Goal: Task Accomplishment & Management: Manage account settings

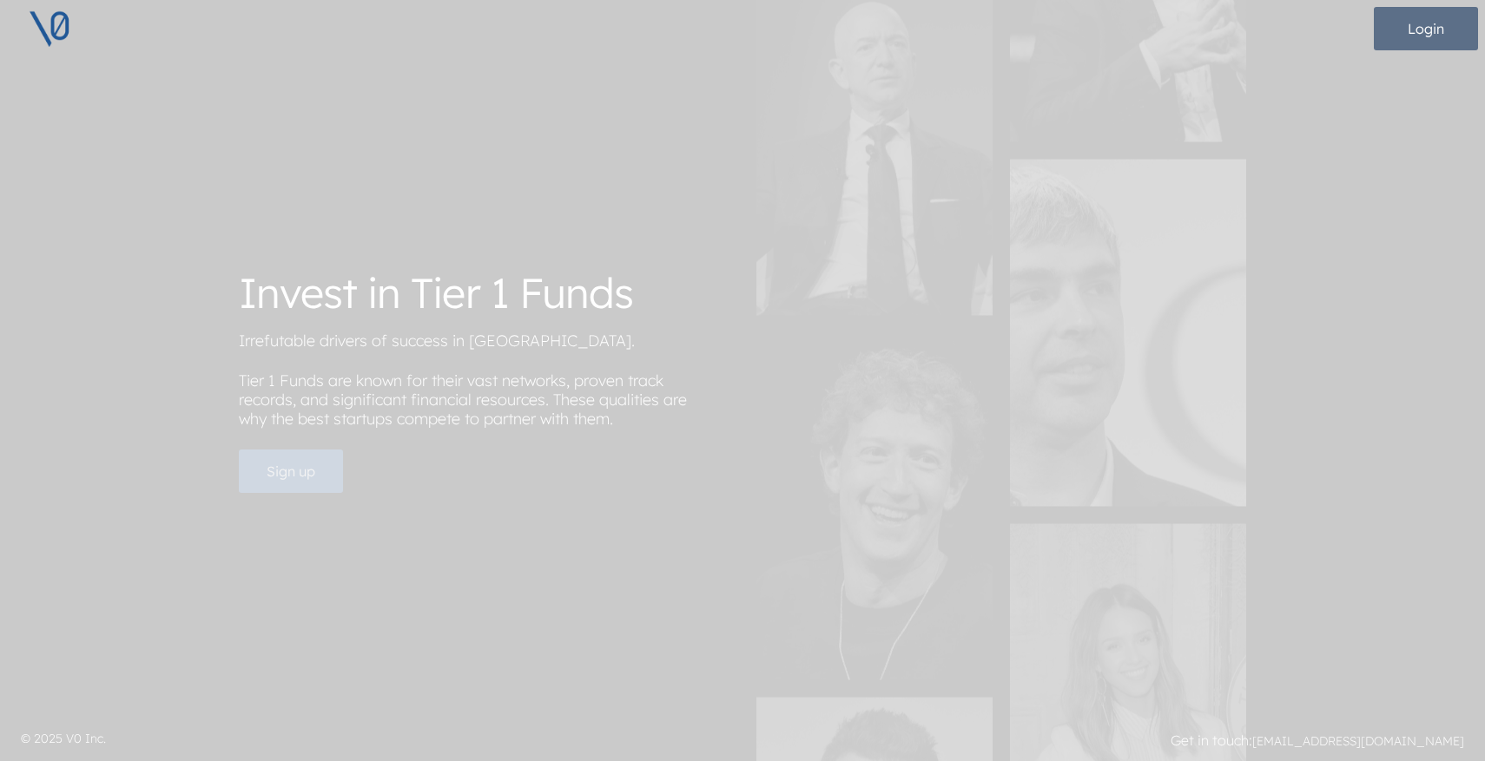
click at [1418, 21] on button "Login" at bounding box center [1425, 28] width 104 height 43
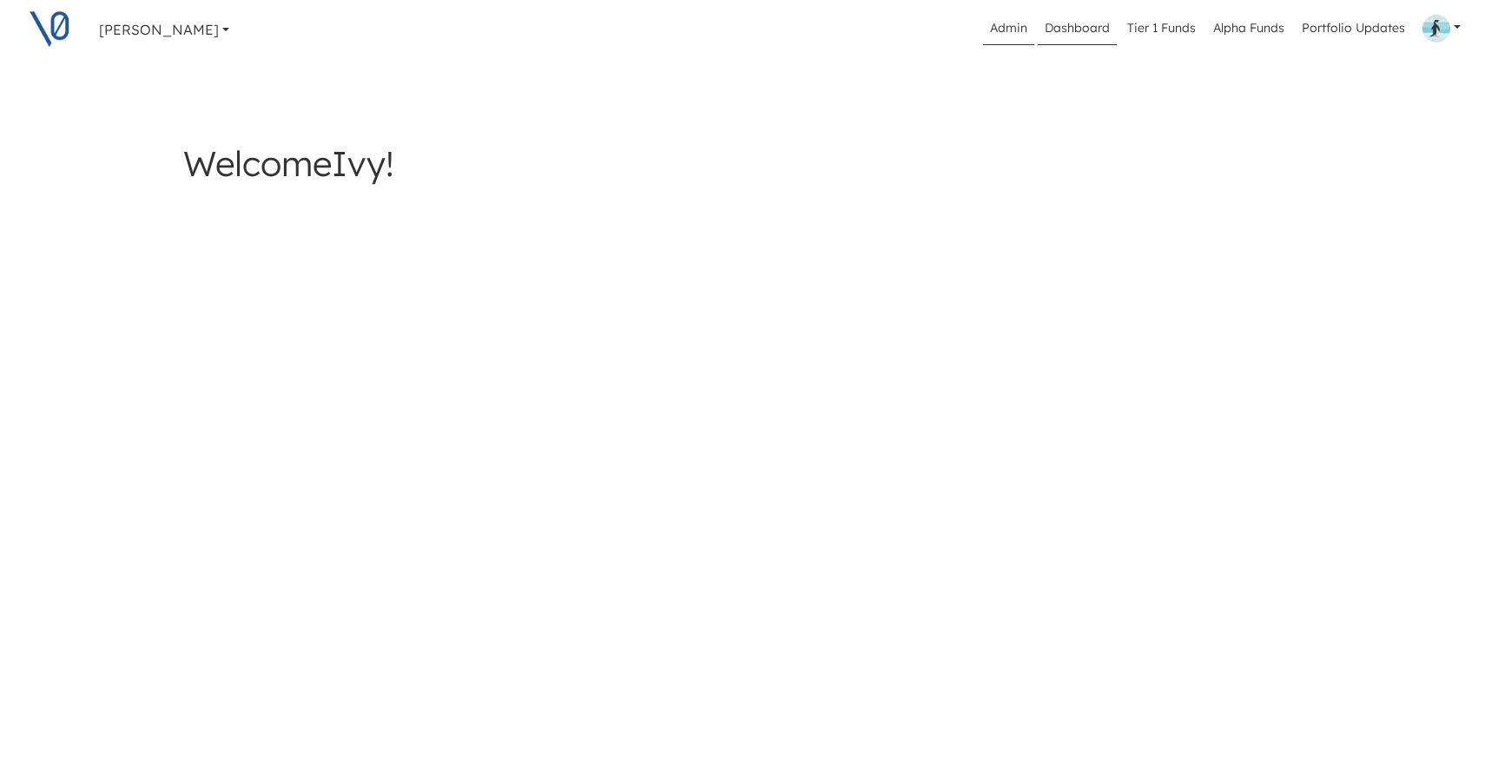
click at [1019, 23] on link "Admin" at bounding box center [1008, 28] width 51 height 33
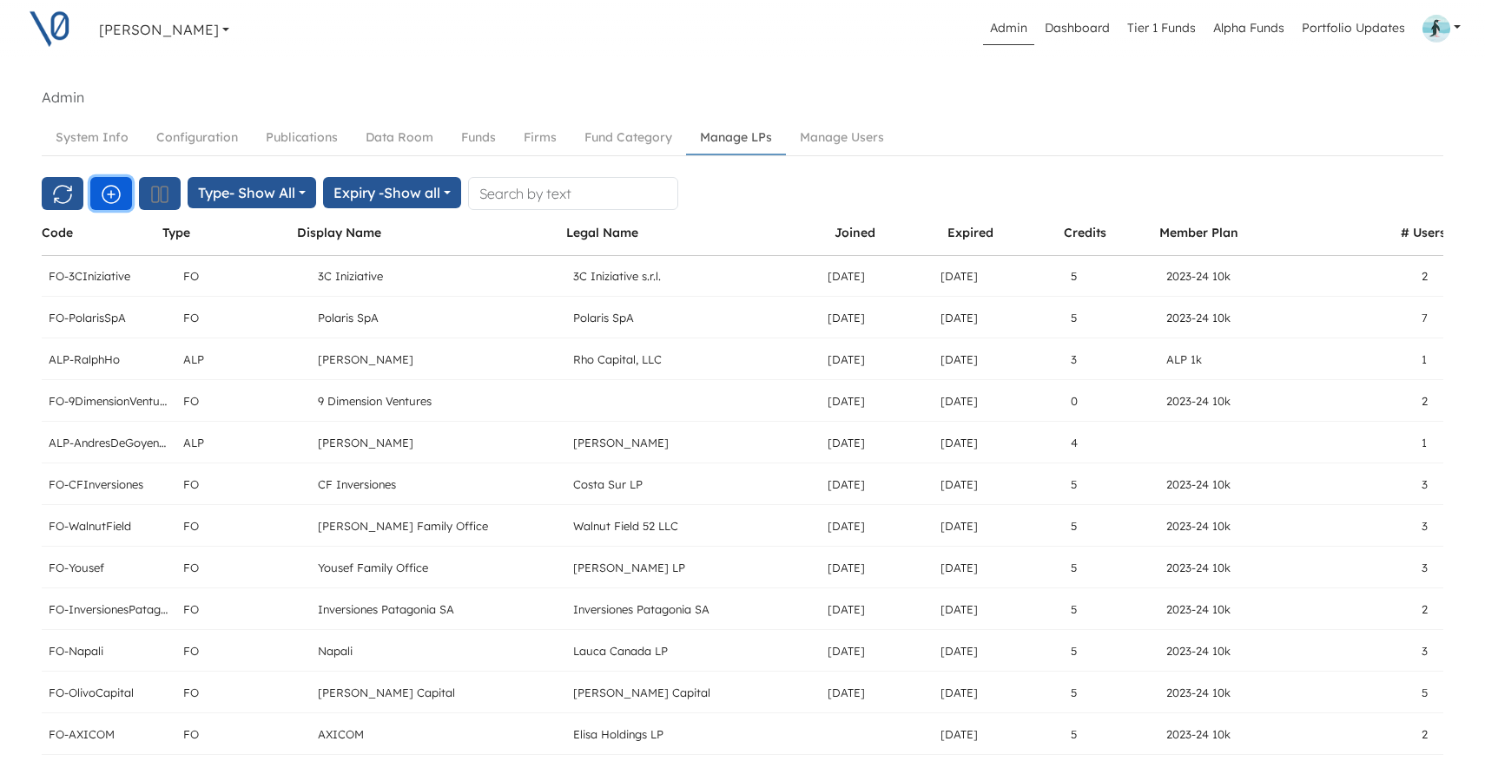
click at [105, 194] on icon "button" at bounding box center [111, 194] width 21 height 21
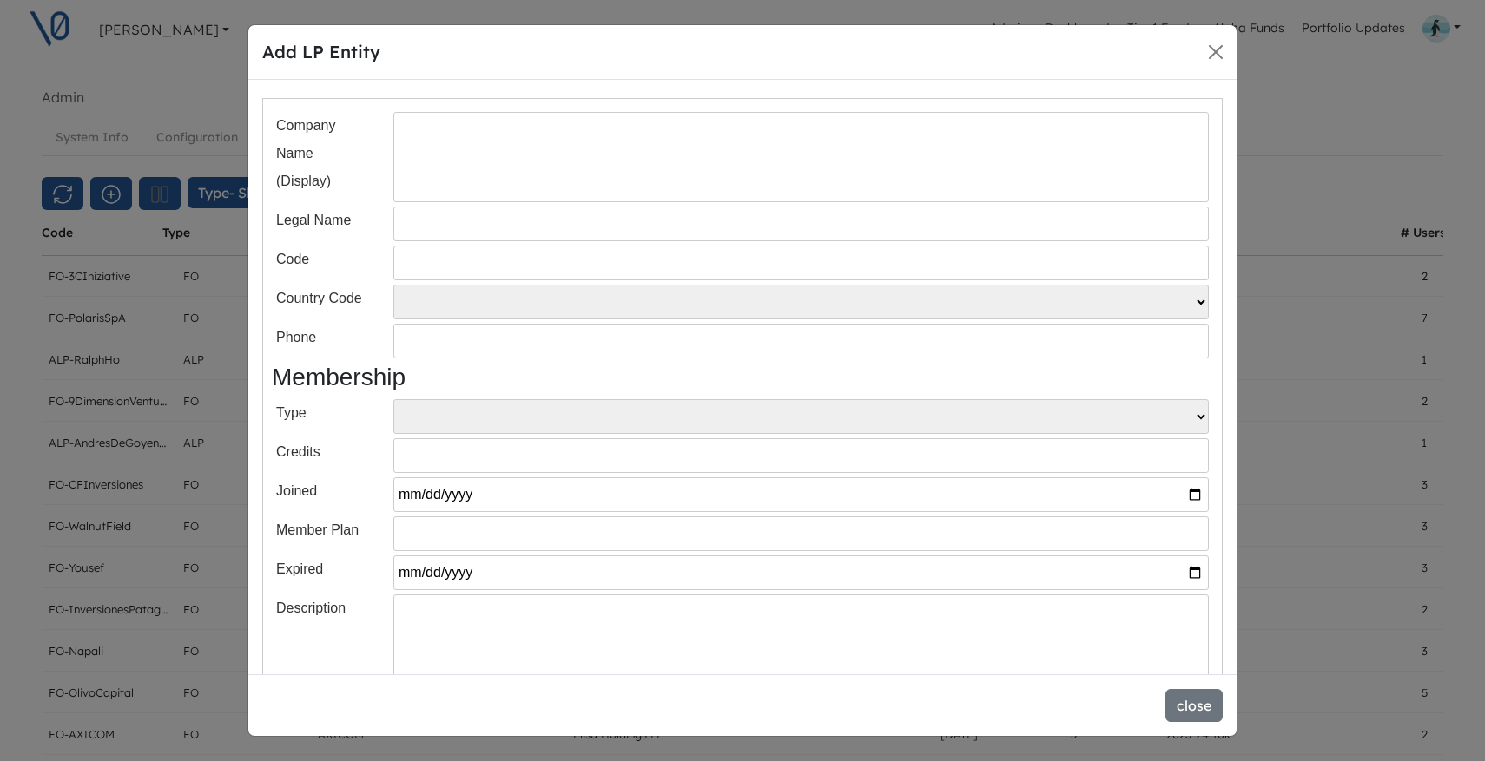
click at [418, 263] on input "text" at bounding box center [800, 263] width 815 height 35
paste input "FO-VerticalPartners"
type input "FO-VerticalPartners"
click at [469, 185] on input "text" at bounding box center [800, 157] width 815 height 90
type input "Vertical Partners"
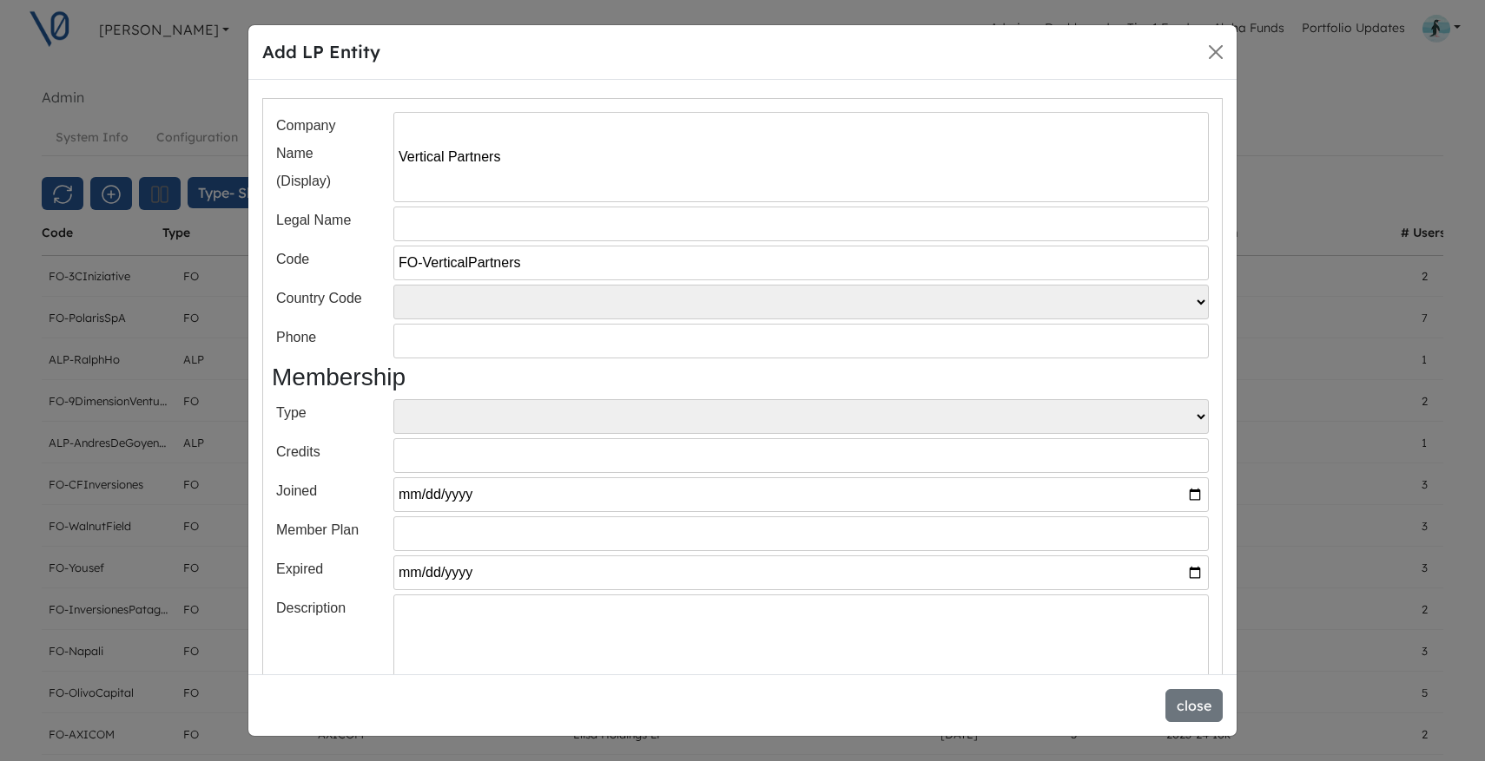
click at [470, 232] on input "text" at bounding box center [800, 224] width 815 height 35
click at [571, 149] on input "Vertical Partners" at bounding box center [800, 157] width 815 height 90
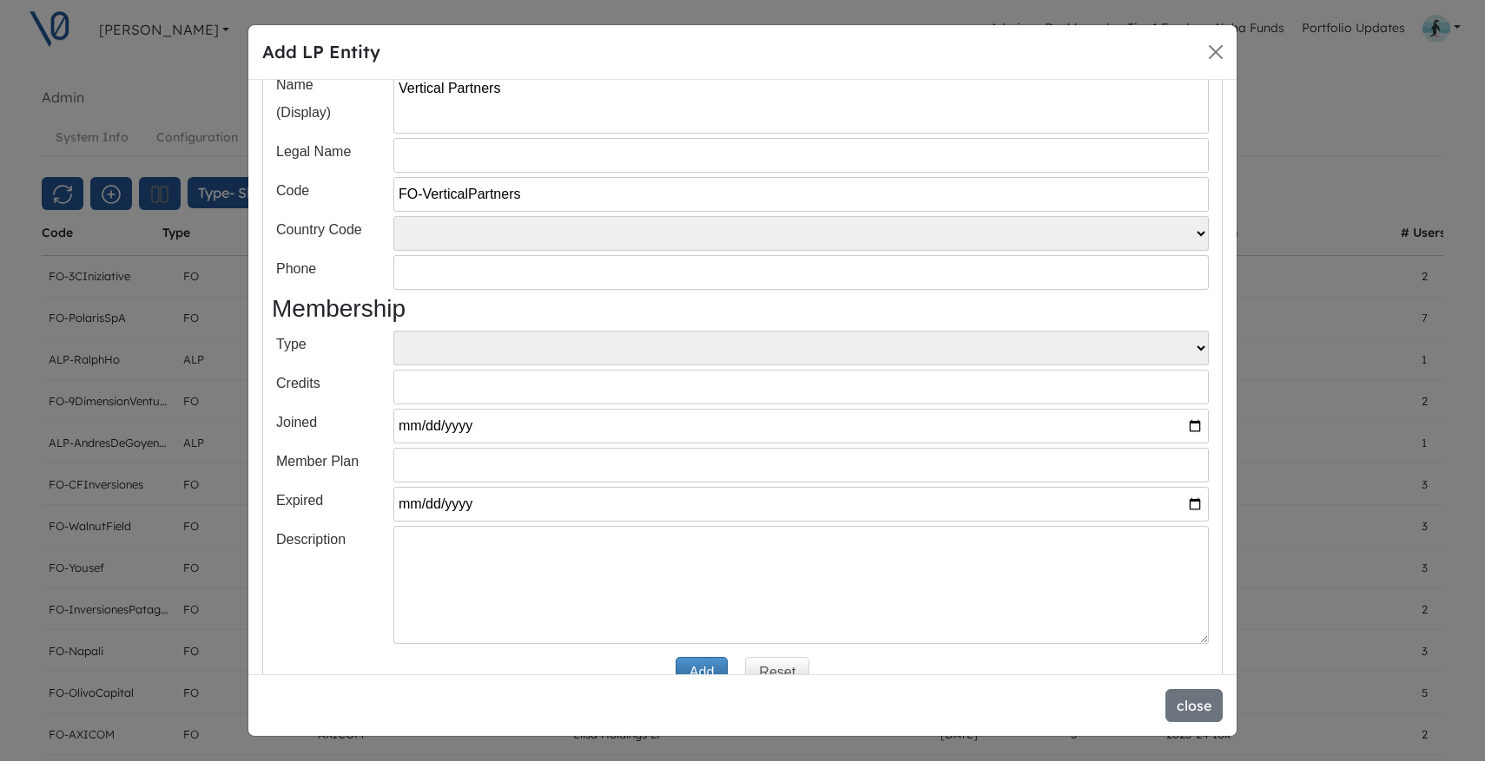
scroll to position [80, 0]
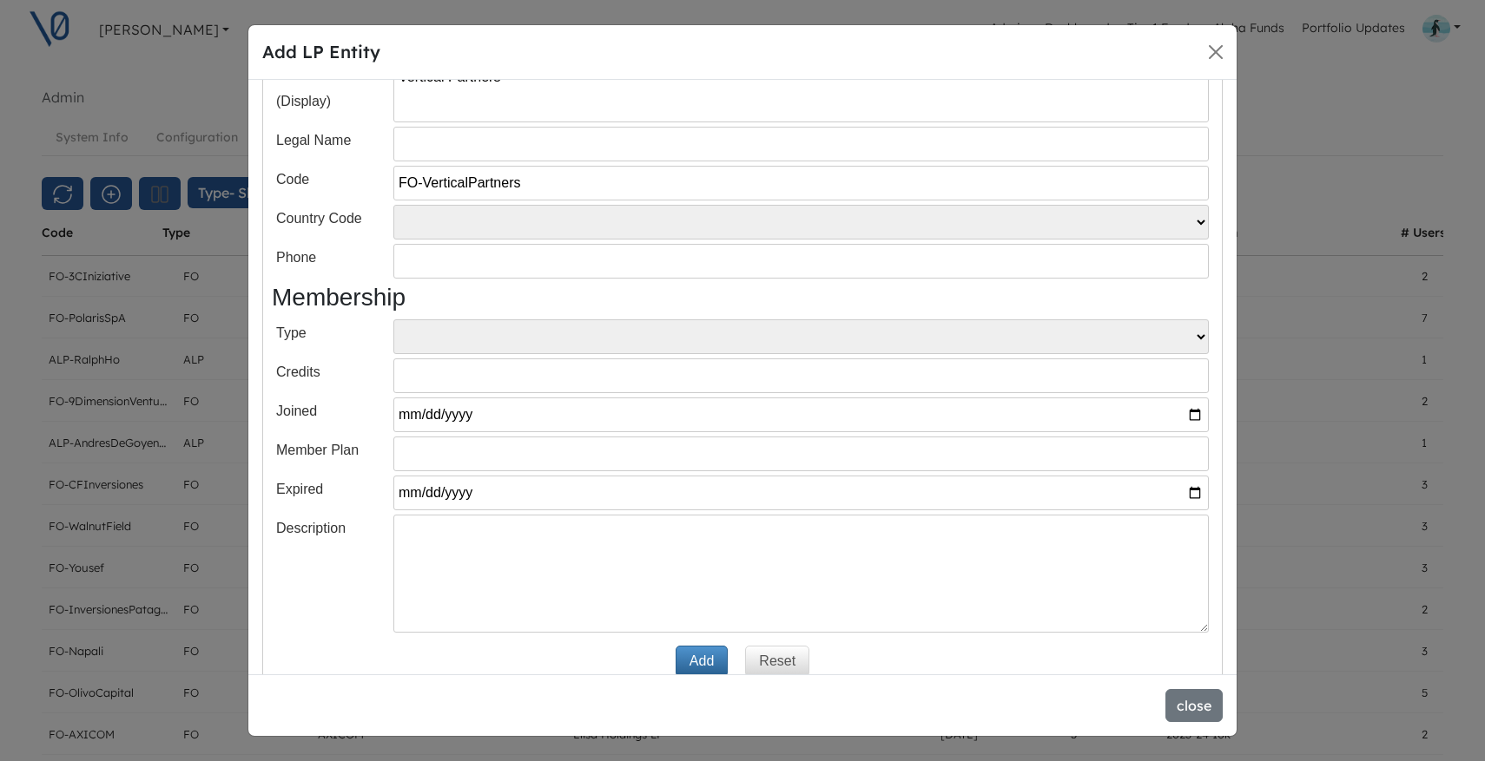
click at [435, 339] on select "FO ALP" at bounding box center [800, 336] width 815 height 35
select select "FO"
click at [393, 319] on select "FO ALP" at bounding box center [800, 336] width 815 height 35
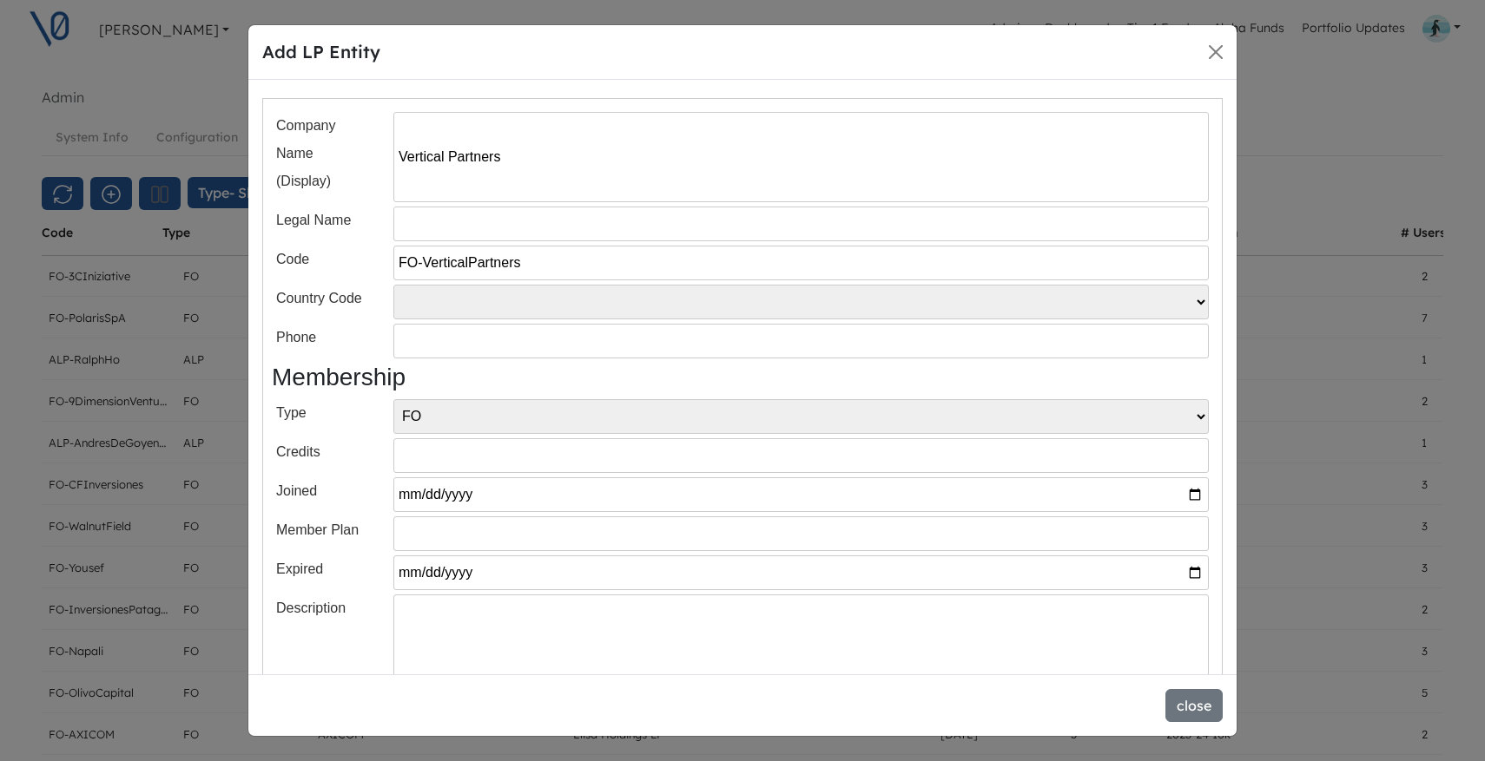
scroll to position [109, 0]
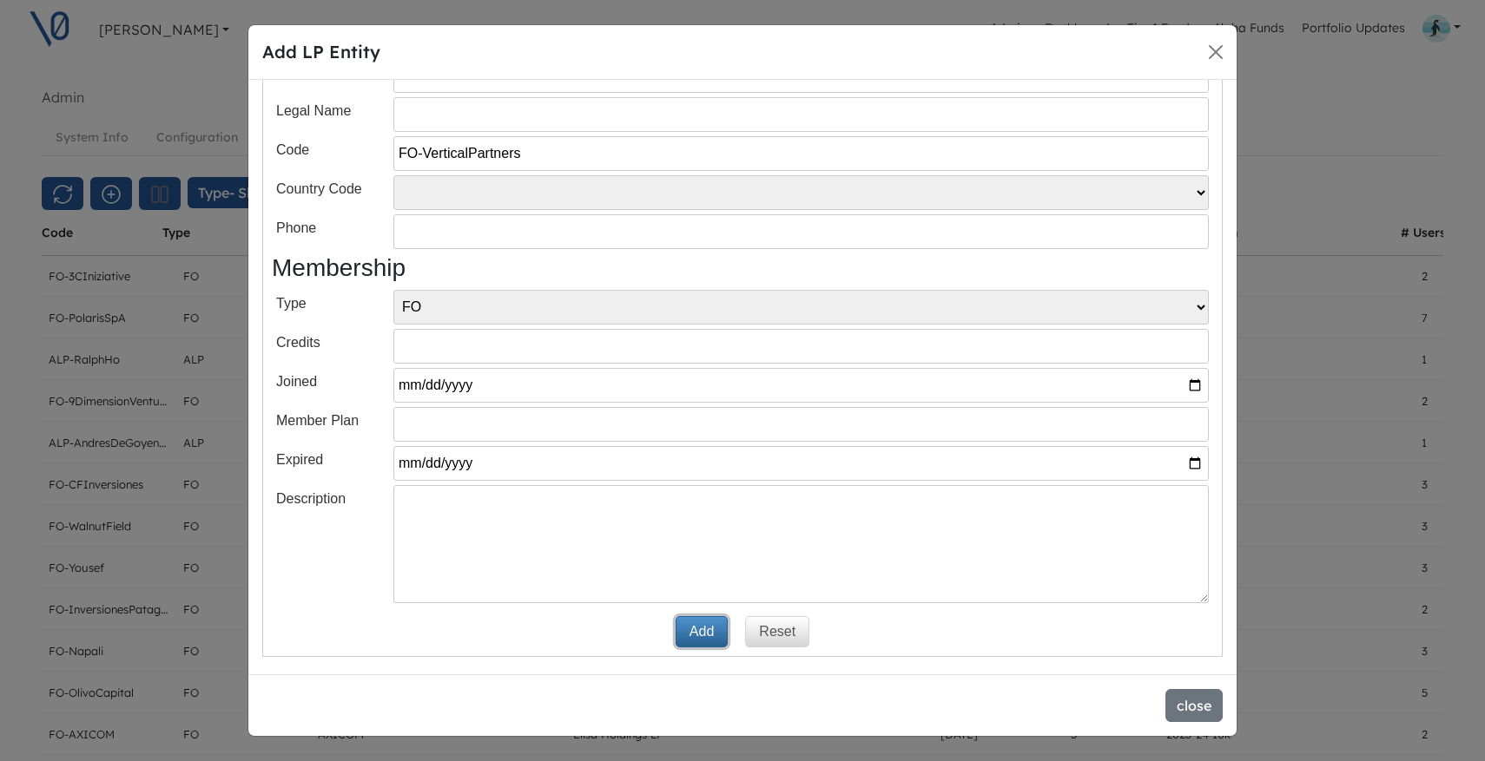
click at [707, 631] on button "Add" at bounding box center [701, 631] width 52 height 31
select select
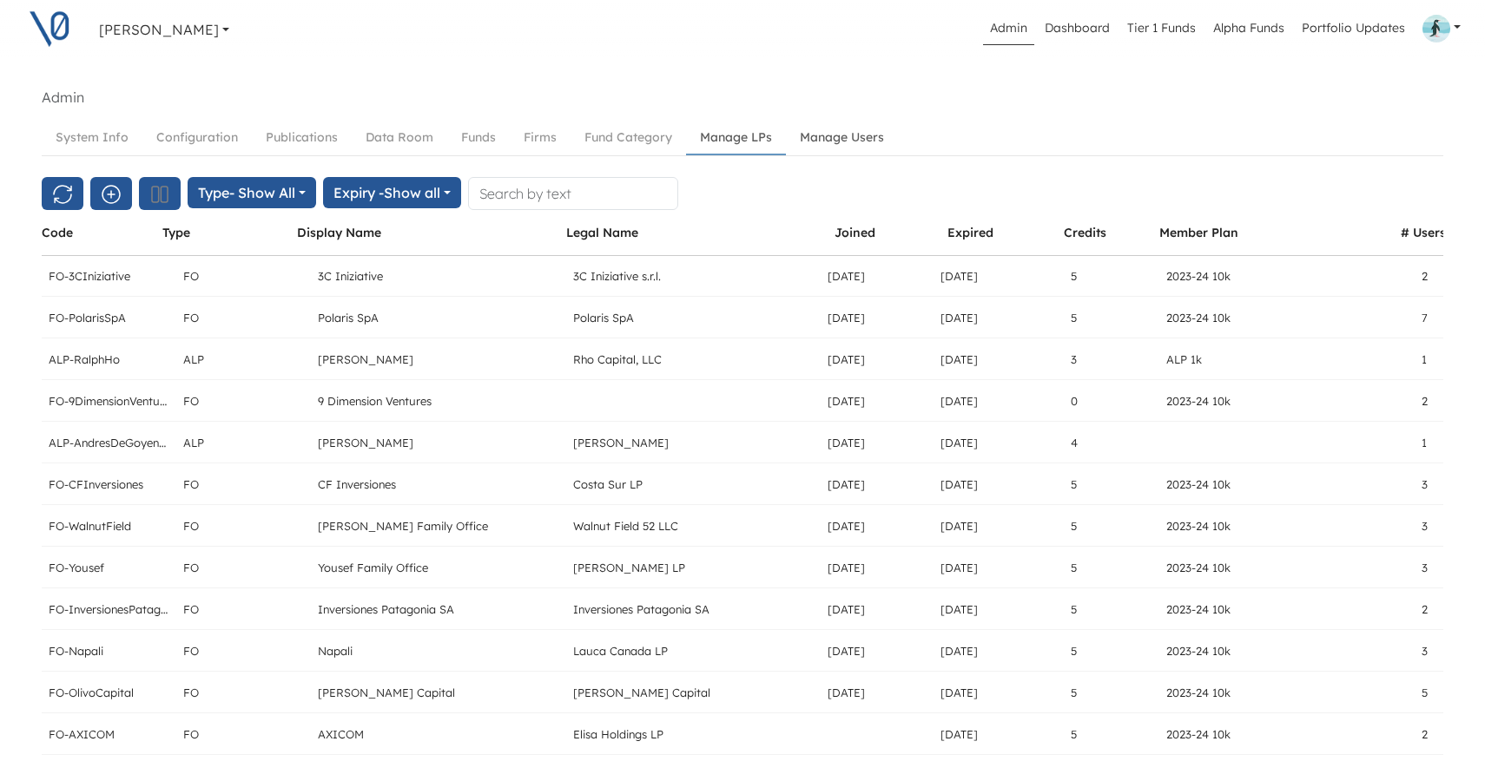
click at [830, 142] on link "Manage Users" at bounding box center [842, 138] width 112 height 32
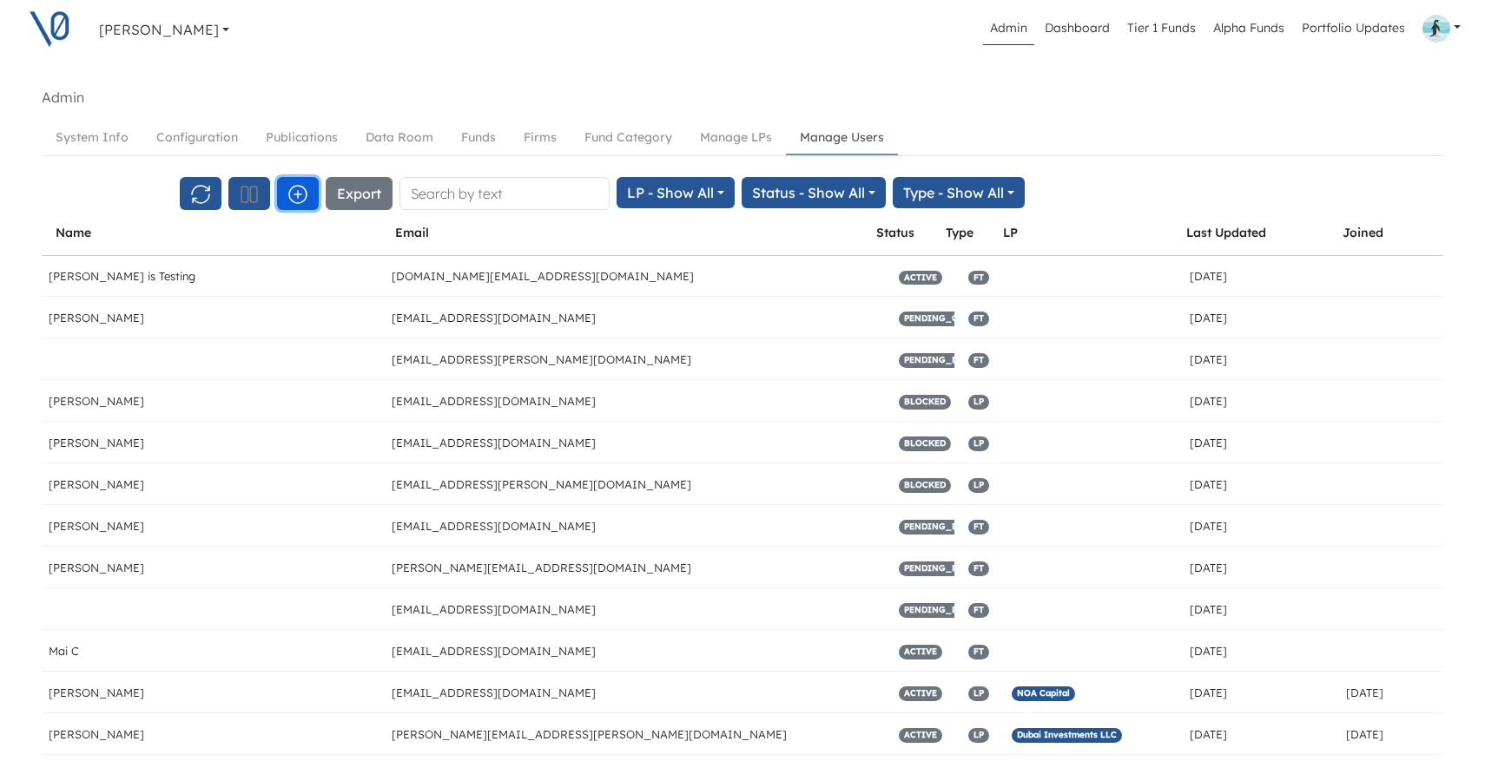
click at [295, 191] on icon "button" at bounding box center [297, 194] width 21 height 21
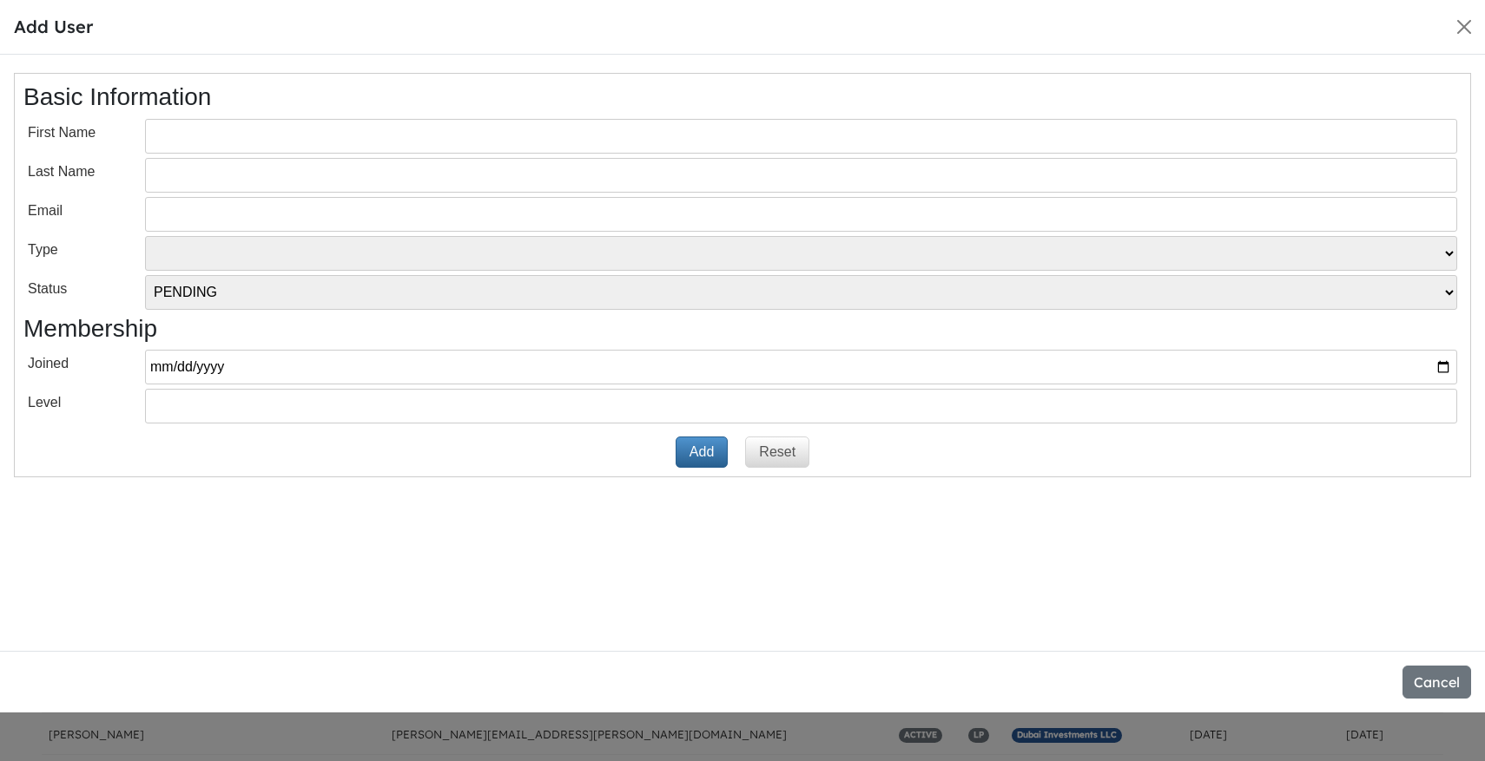
click at [306, 137] on input "text" at bounding box center [801, 136] width 1312 height 35
paste input "ESTEBAN"
drag, startPoint x: 160, startPoint y: 135, endPoint x: 228, endPoint y: 136, distance: 68.6
click at [228, 136] on input "ESTEBAN" at bounding box center [801, 136] width 1312 height 35
click at [313, 134] on input "EstebanSTEBAN" at bounding box center [801, 136] width 1312 height 35
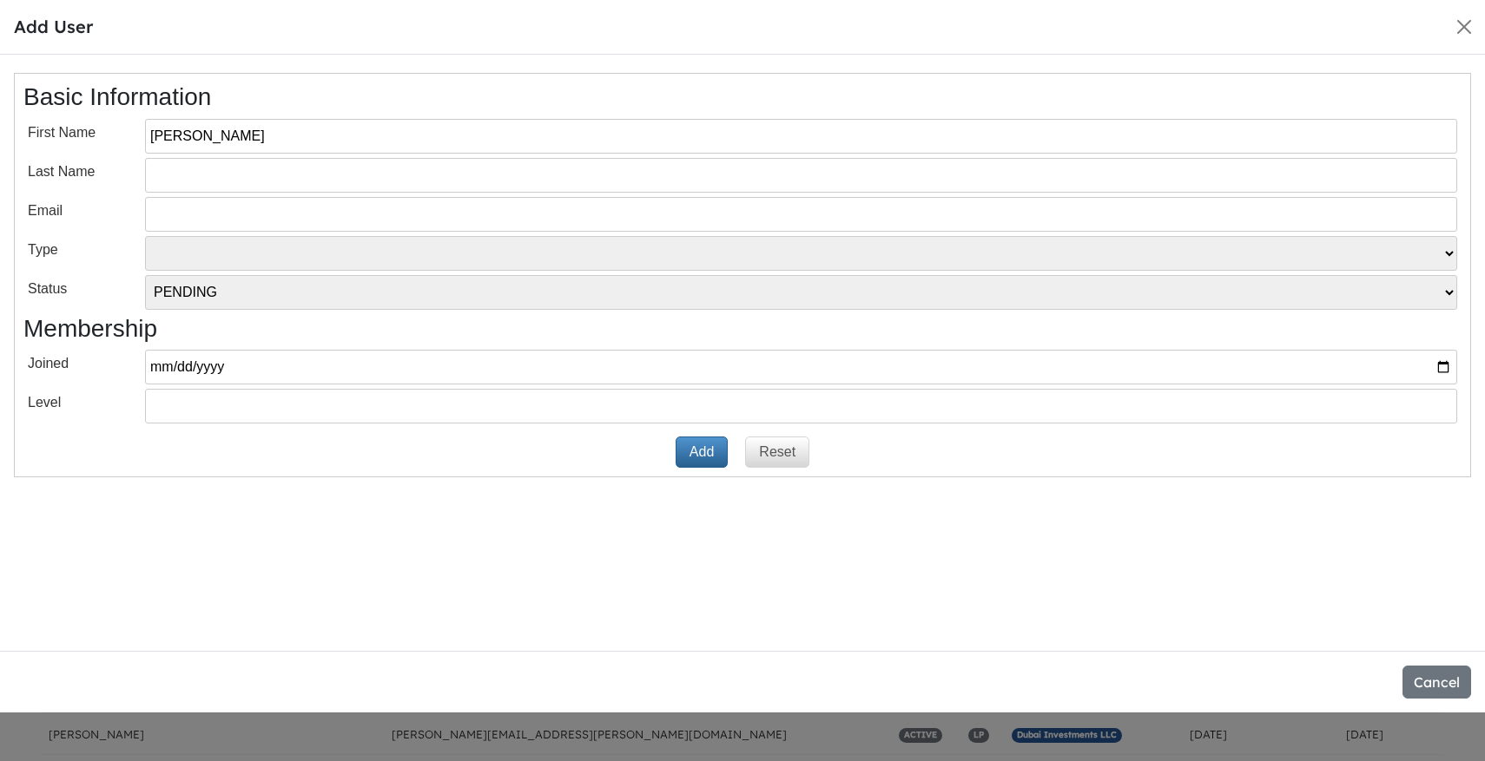
type input "Esteban"
click at [279, 181] on input "text" at bounding box center [801, 175] width 1312 height 35
paste input "URREA"
click at [227, 179] on input "UrreaRREA" at bounding box center [801, 175] width 1312 height 35
type input "Urrea"
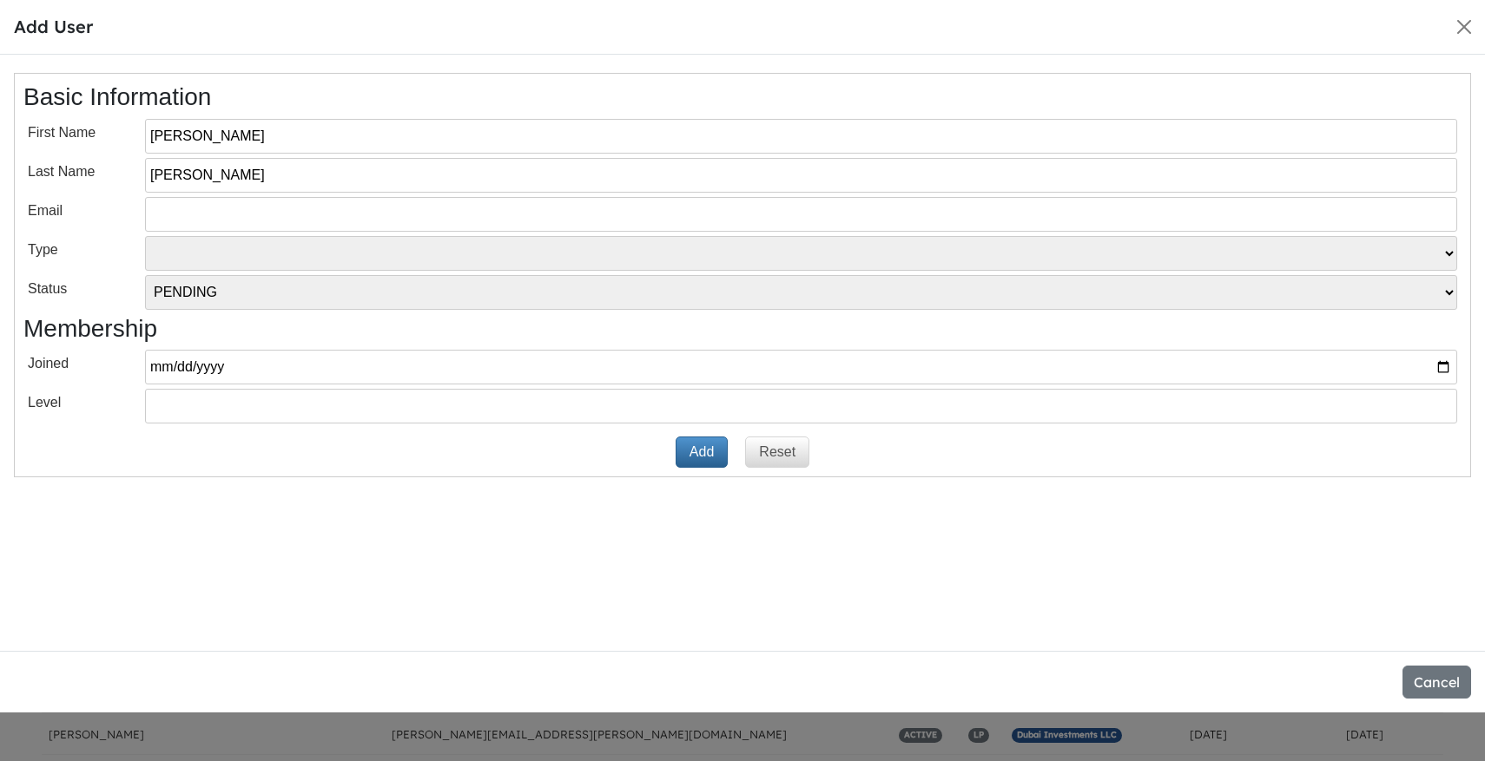
click at [235, 215] on input "email" at bounding box center [801, 214] width 1312 height 35
paste input "[PERSON_NAME][EMAIL_ADDRESS][PERSON_NAME][DOMAIN_NAME]"
drag, startPoint x: 155, startPoint y: 214, endPoint x: 446, endPoint y: 218, distance: 291.7
click at [446, 218] on input "[PERSON_NAME][EMAIL_ADDRESS][PERSON_NAME][DOMAIN_NAME]" at bounding box center [801, 214] width 1312 height 35
type input "[PERSON_NAME][EMAIL_ADDRESS][PERSON_NAME][DOMAIN_NAME]"
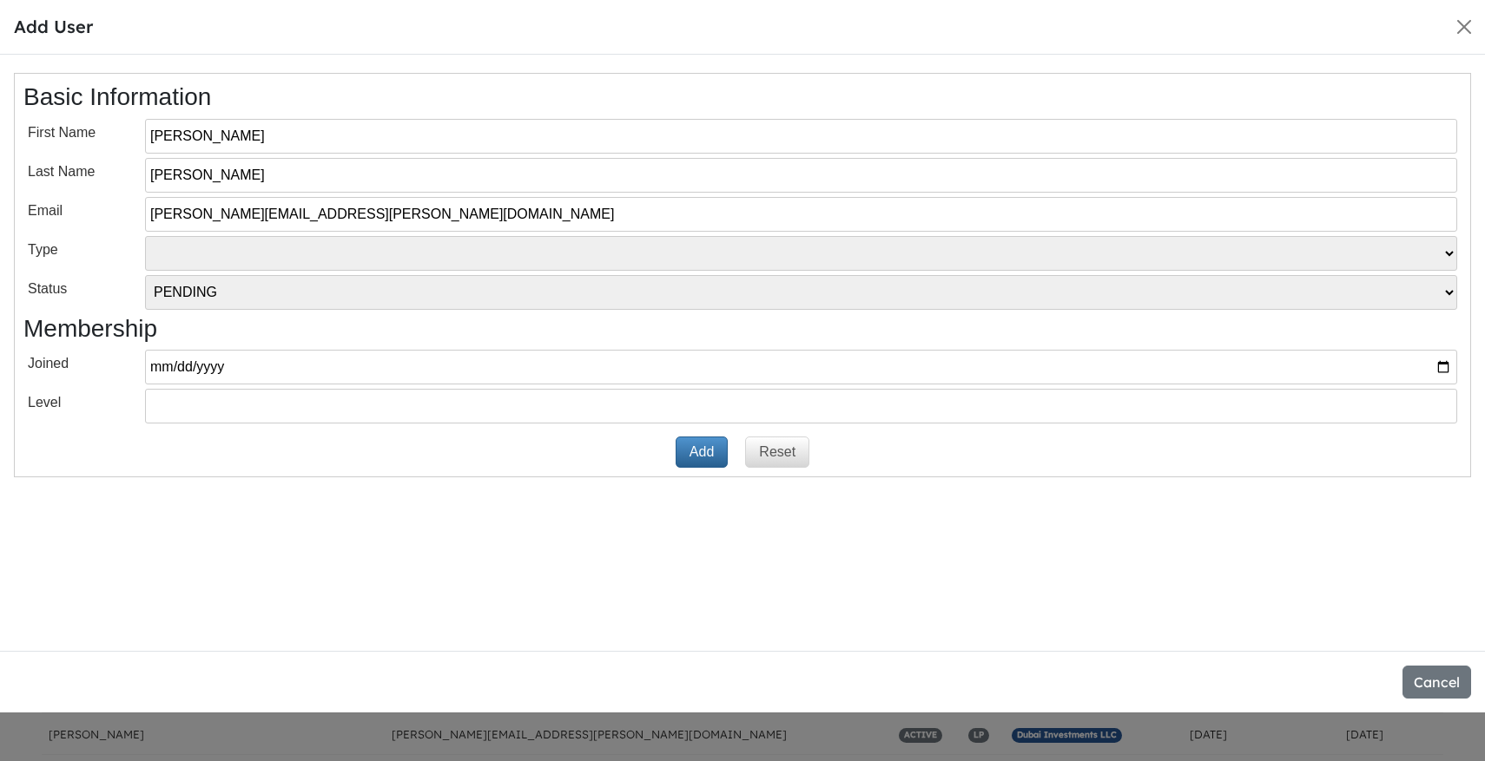
click at [422, 261] on select "VT LP Free Tier" at bounding box center [801, 253] width 1312 height 35
select select "LP"
click at [145, 236] on select "VT LP Free Tier" at bounding box center [801, 253] width 1312 height 35
click at [695, 451] on button "Add" at bounding box center [701, 452] width 52 height 31
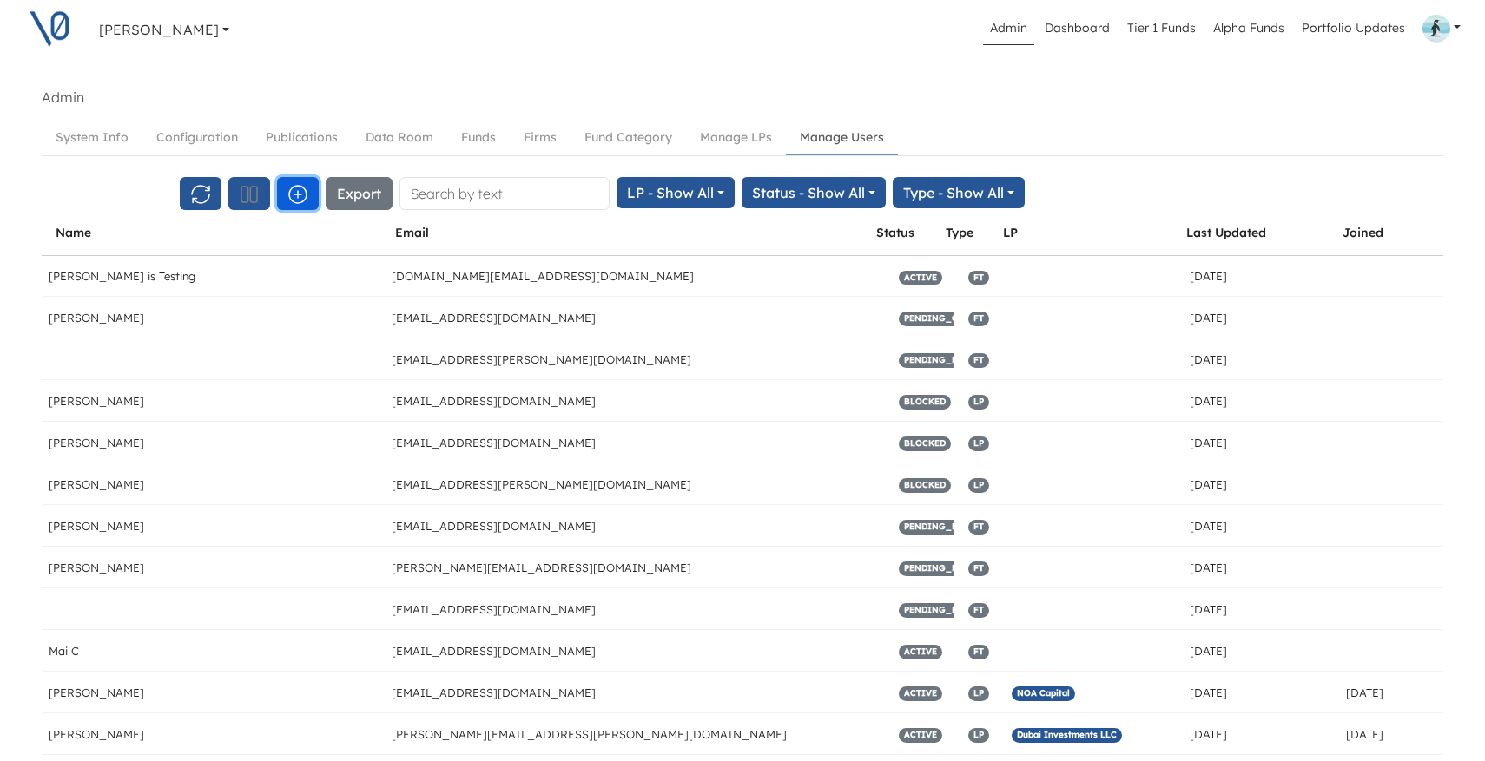
click at [298, 194] on icon "button" at bounding box center [297, 194] width 17 height 17
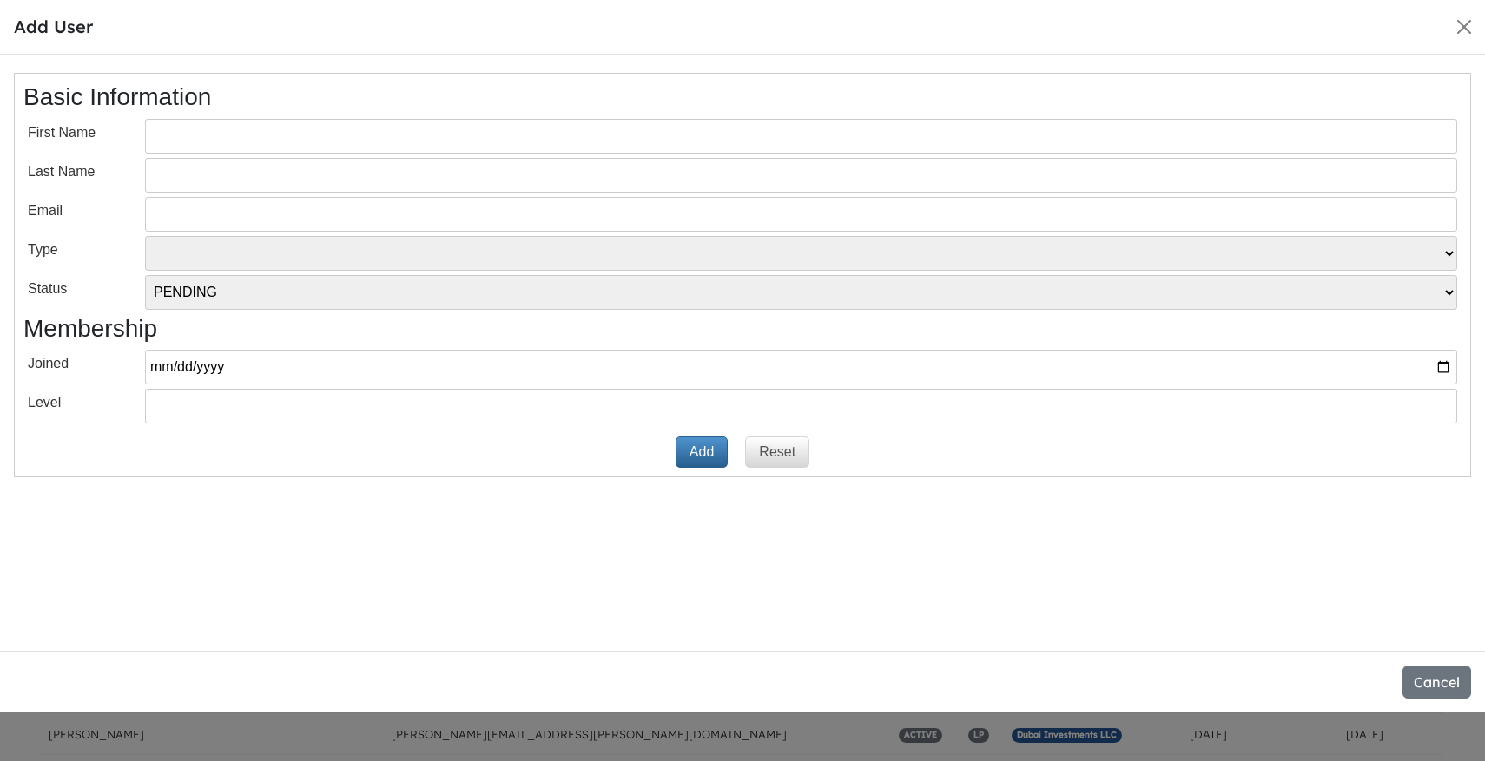
click at [251, 135] on input "text" at bounding box center [801, 136] width 1312 height 35
paste input "MIGUEL"
click at [249, 132] on input "MiguelIGUEL" at bounding box center [801, 136] width 1312 height 35
type input "Miguel"
click at [183, 187] on input "text" at bounding box center [801, 175] width 1312 height 35
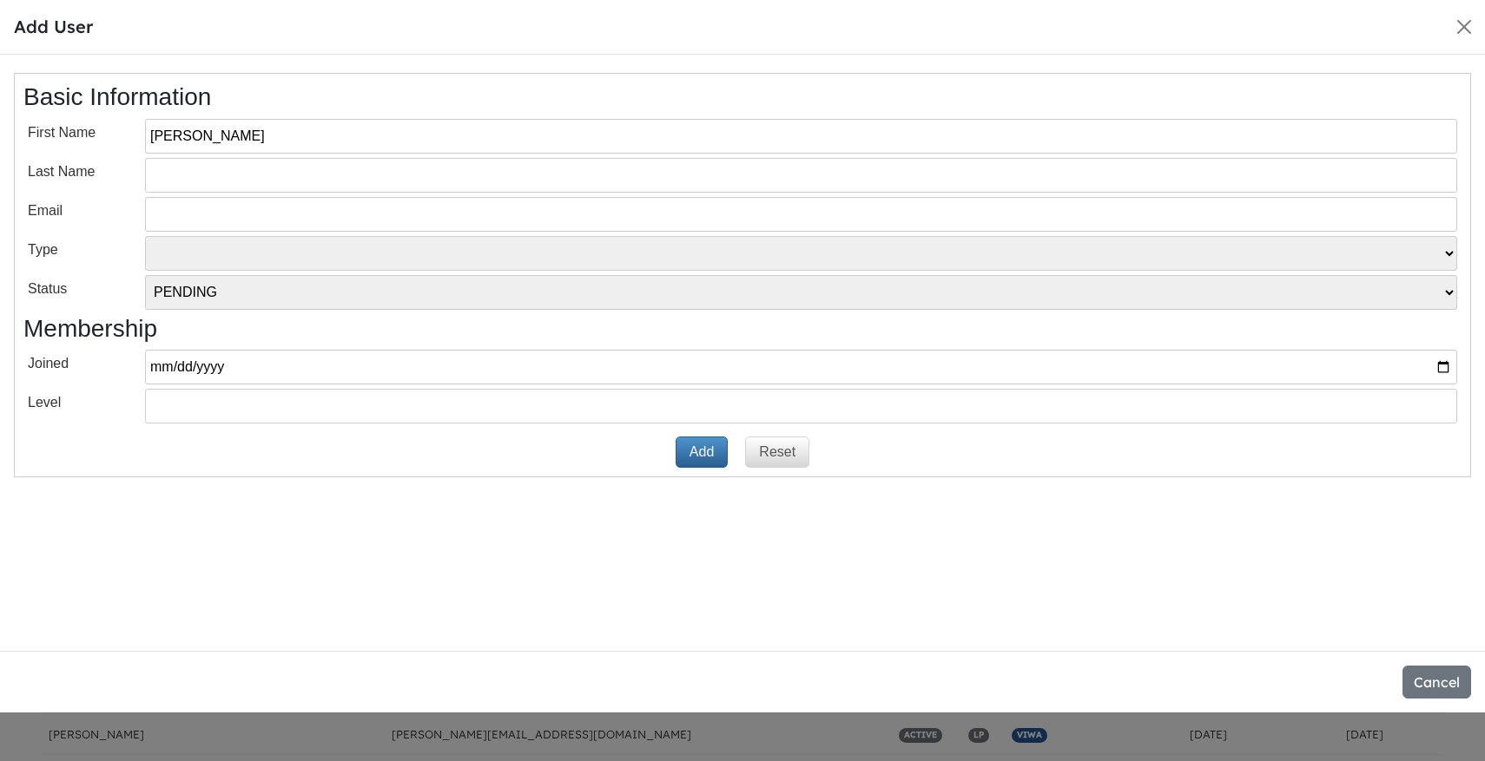
paste input "URREA"
type input "Urrea"
click at [260, 211] on input "email" at bounding box center [801, 214] width 1312 height 35
paste input "[PERSON_NAME][EMAIL_ADDRESS][DOMAIN_NAME]"
type input "[PERSON_NAME][EMAIL_ADDRESS][DOMAIN_NAME]"
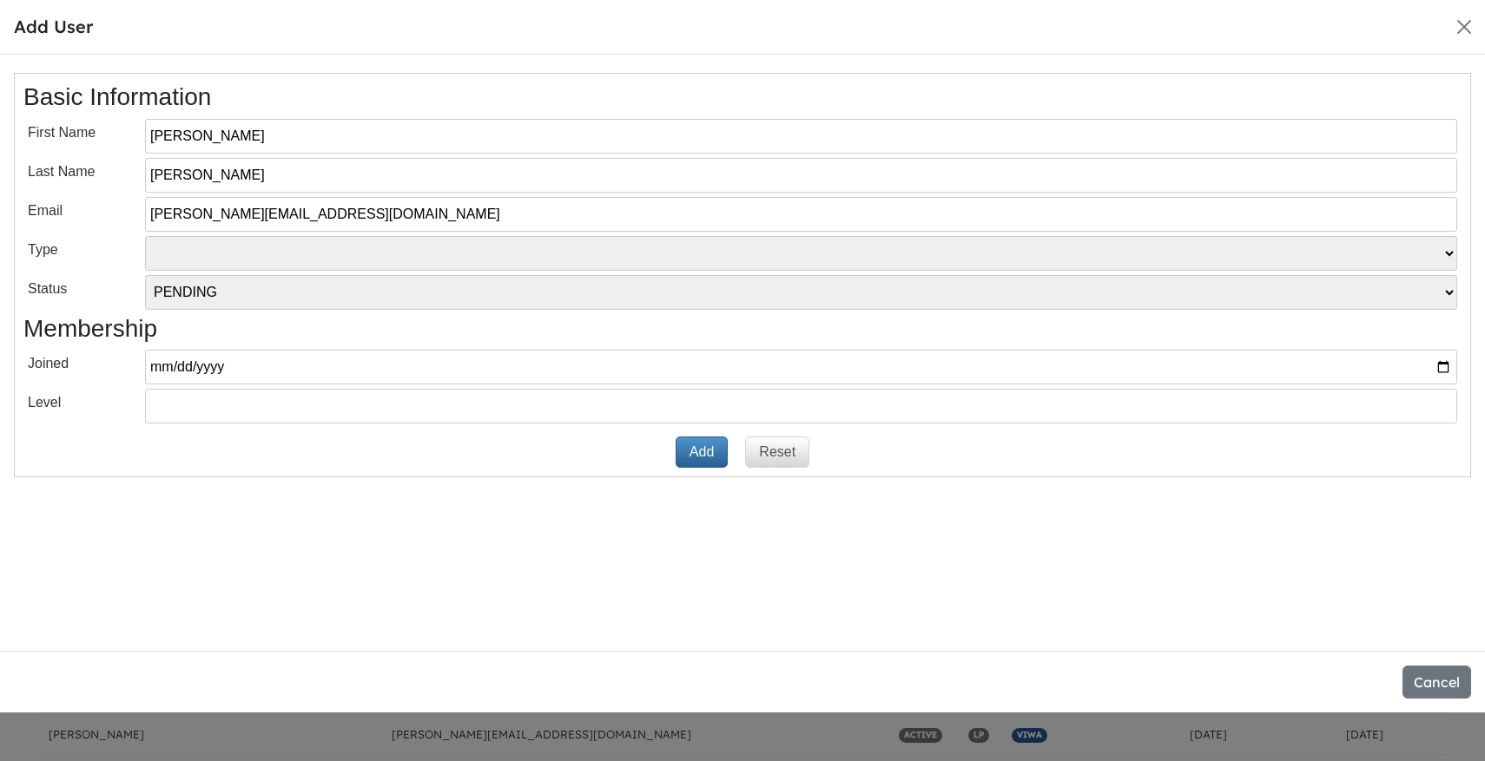
click at [242, 257] on select "VT LP Free Tier" at bounding box center [801, 253] width 1312 height 35
select select "LP"
click at [145, 236] on select "VT LP Free Tier" at bounding box center [801, 253] width 1312 height 35
click at [345, 487] on div "Basic Information First Name Miguel Last Name Urrea Email MIGUEL@VERTICAL-P.COM…" at bounding box center [742, 353] width 1485 height 596
click at [708, 448] on button "Add" at bounding box center [701, 452] width 52 height 31
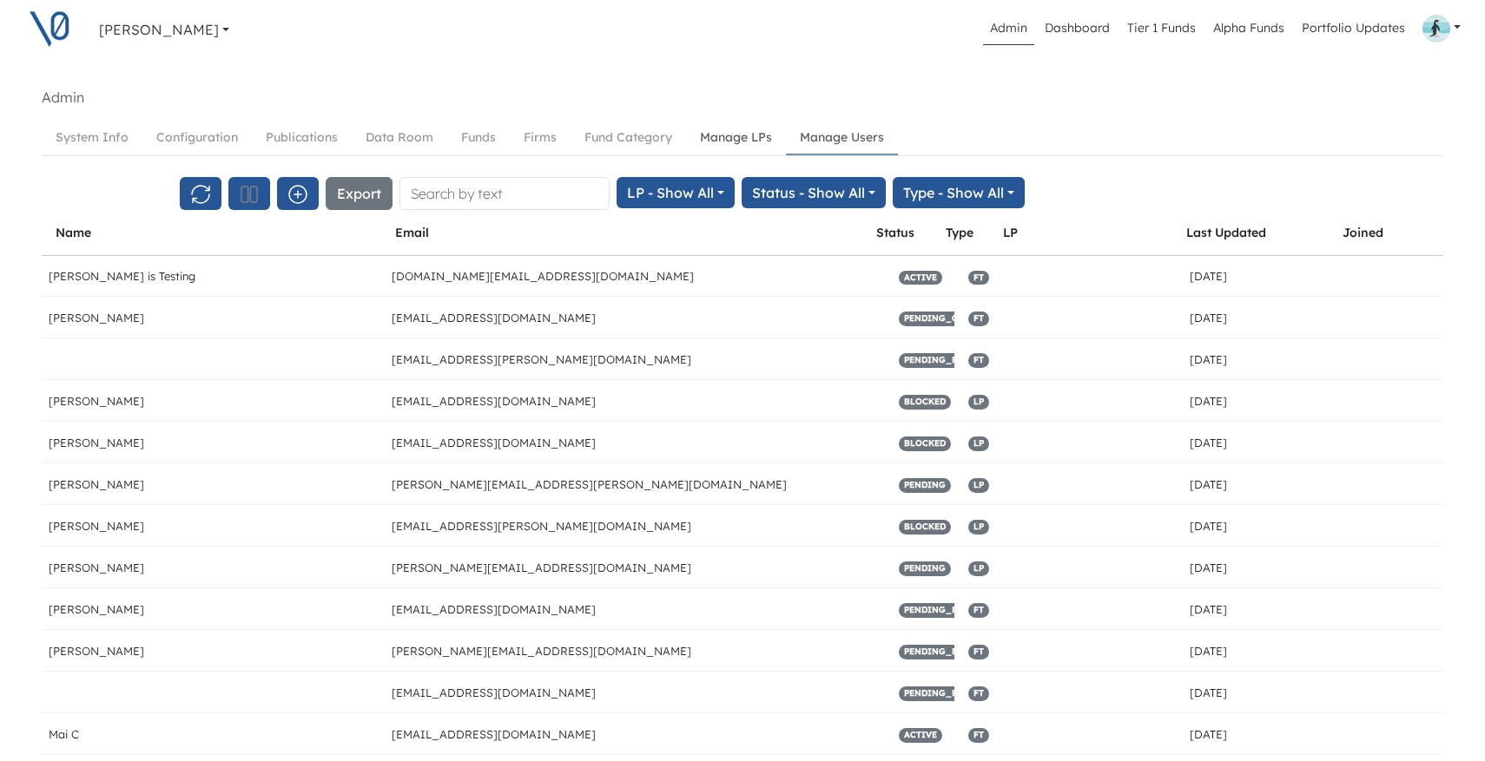
click at [750, 130] on link "Manage LPs" at bounding box center [736, 138] width 100 height 32
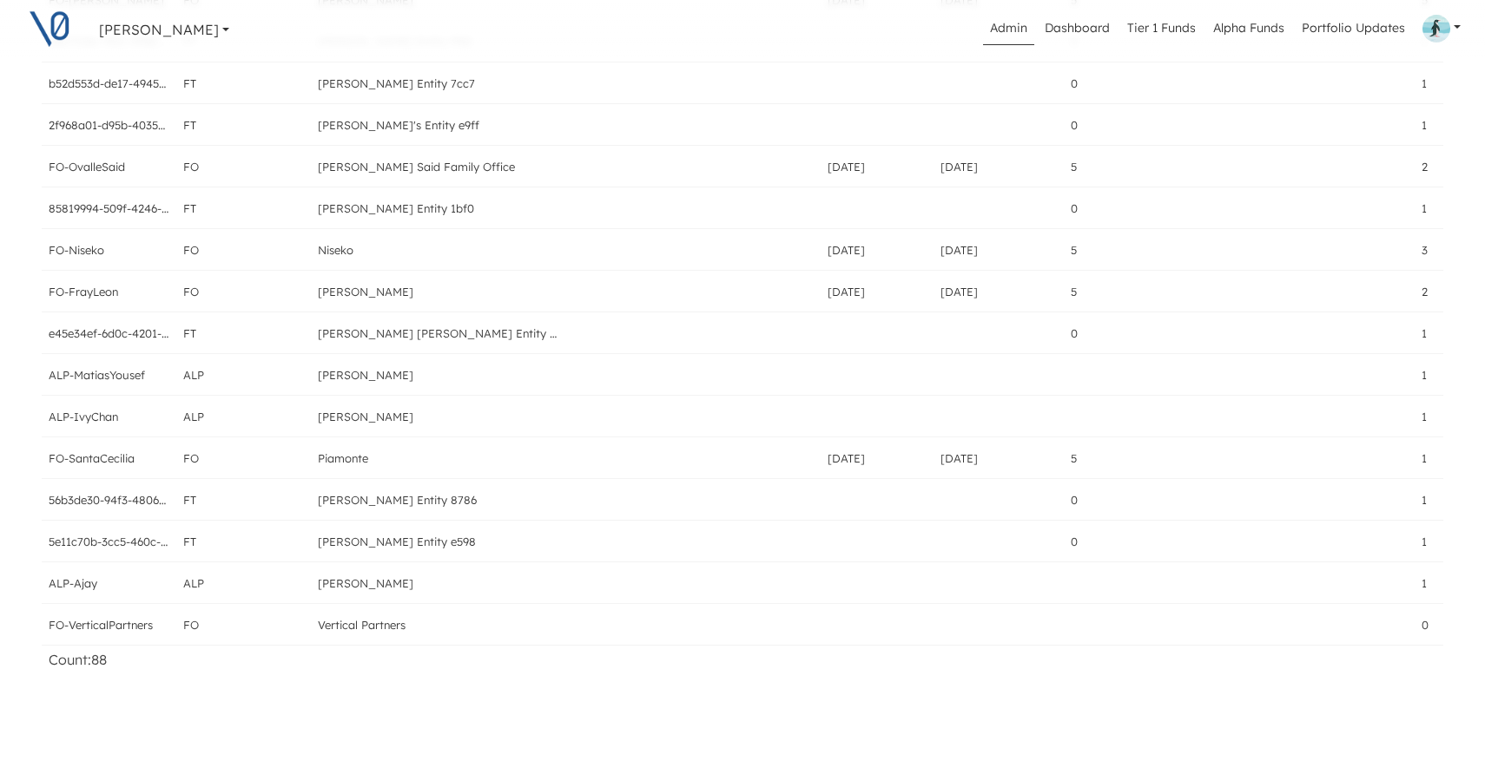
scroll to position [3355, 0]
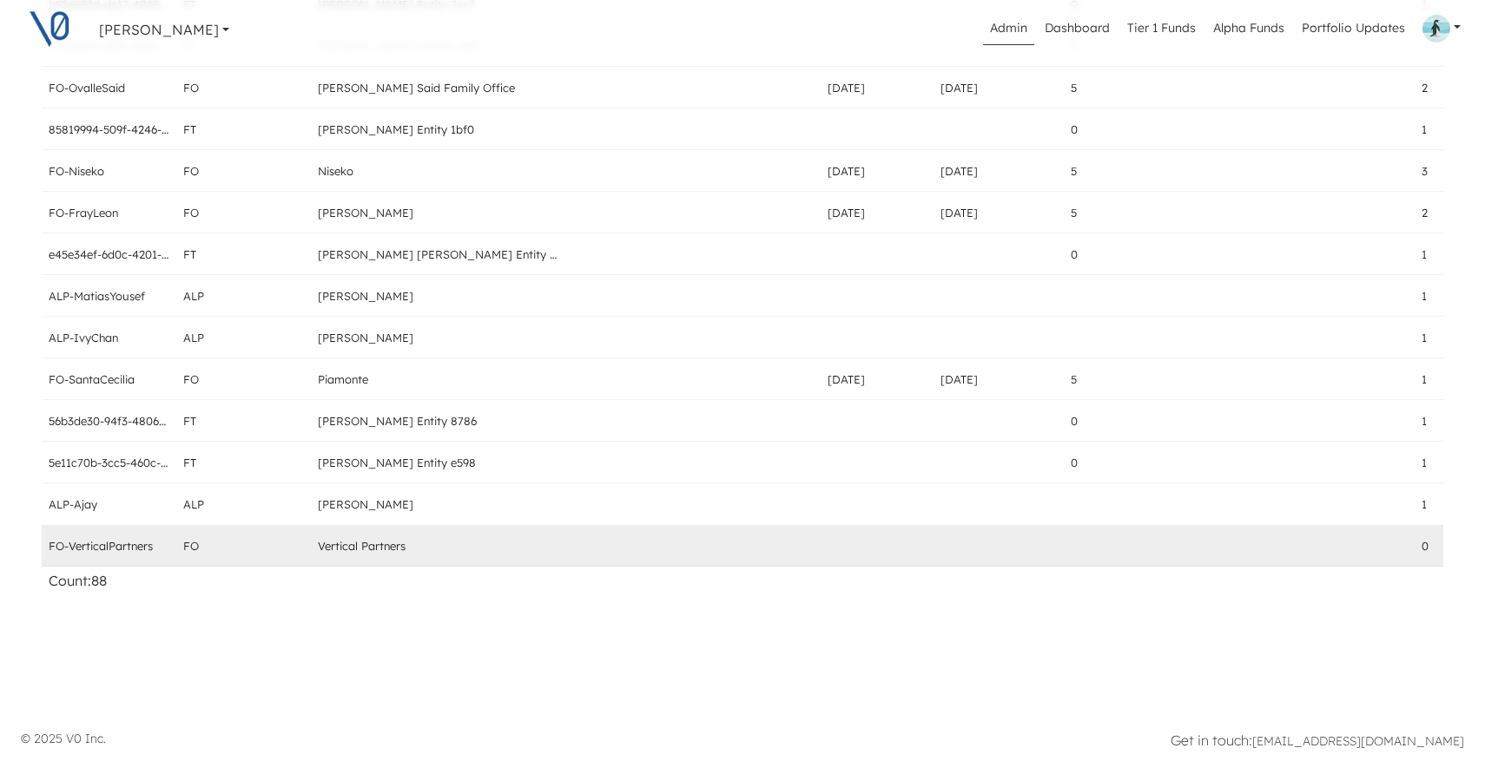
click at [1338, 479] on button "Assign" at bounding box center [1460, 484] width 245 height 24
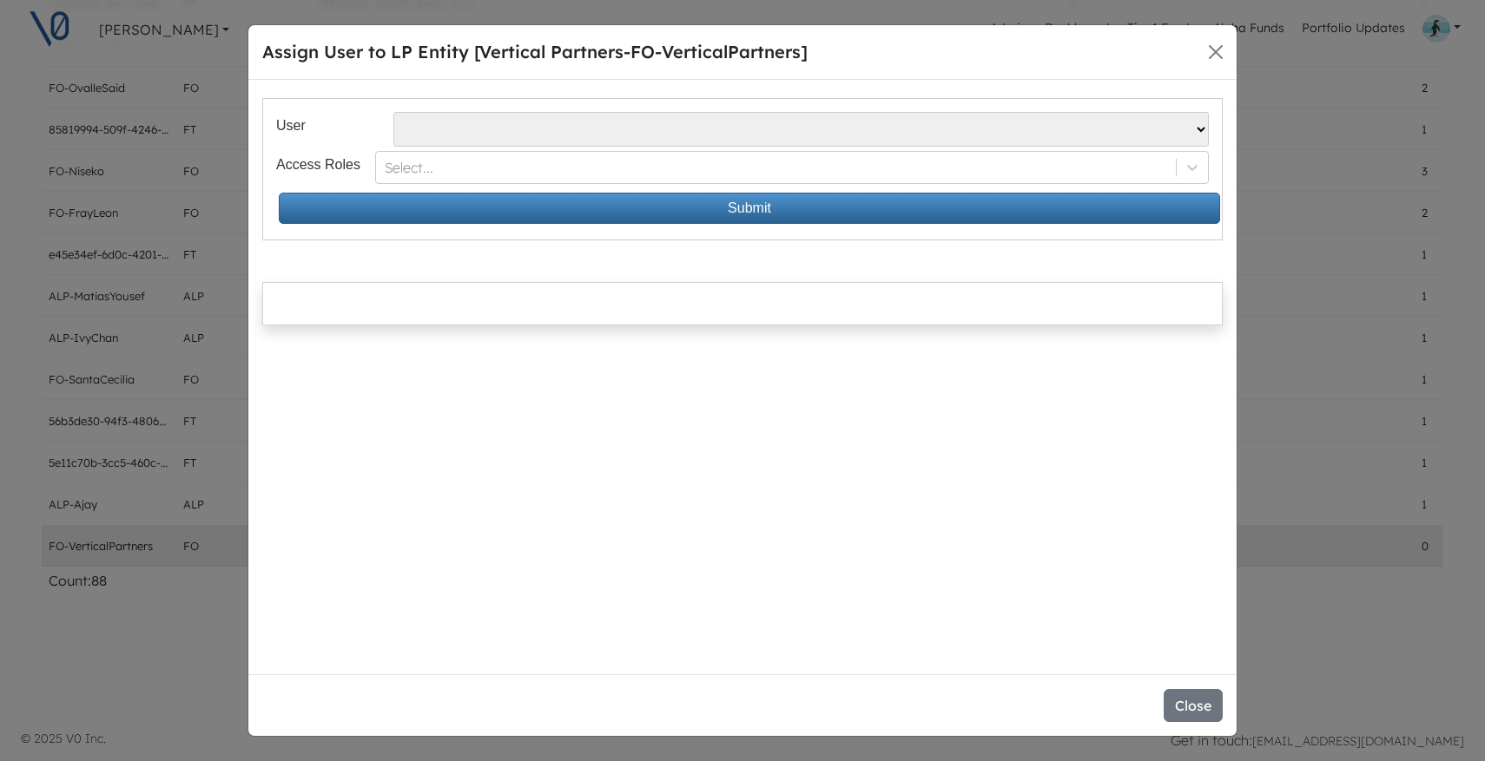
click at [497, 132] on select "Alvaro Pipino - apipino@santacecilia.cl Jesus O Lanza Losa - jl@spinnaker.mx Ma…" at bounding box center [800, 129] width 815 height 35
select select "386"
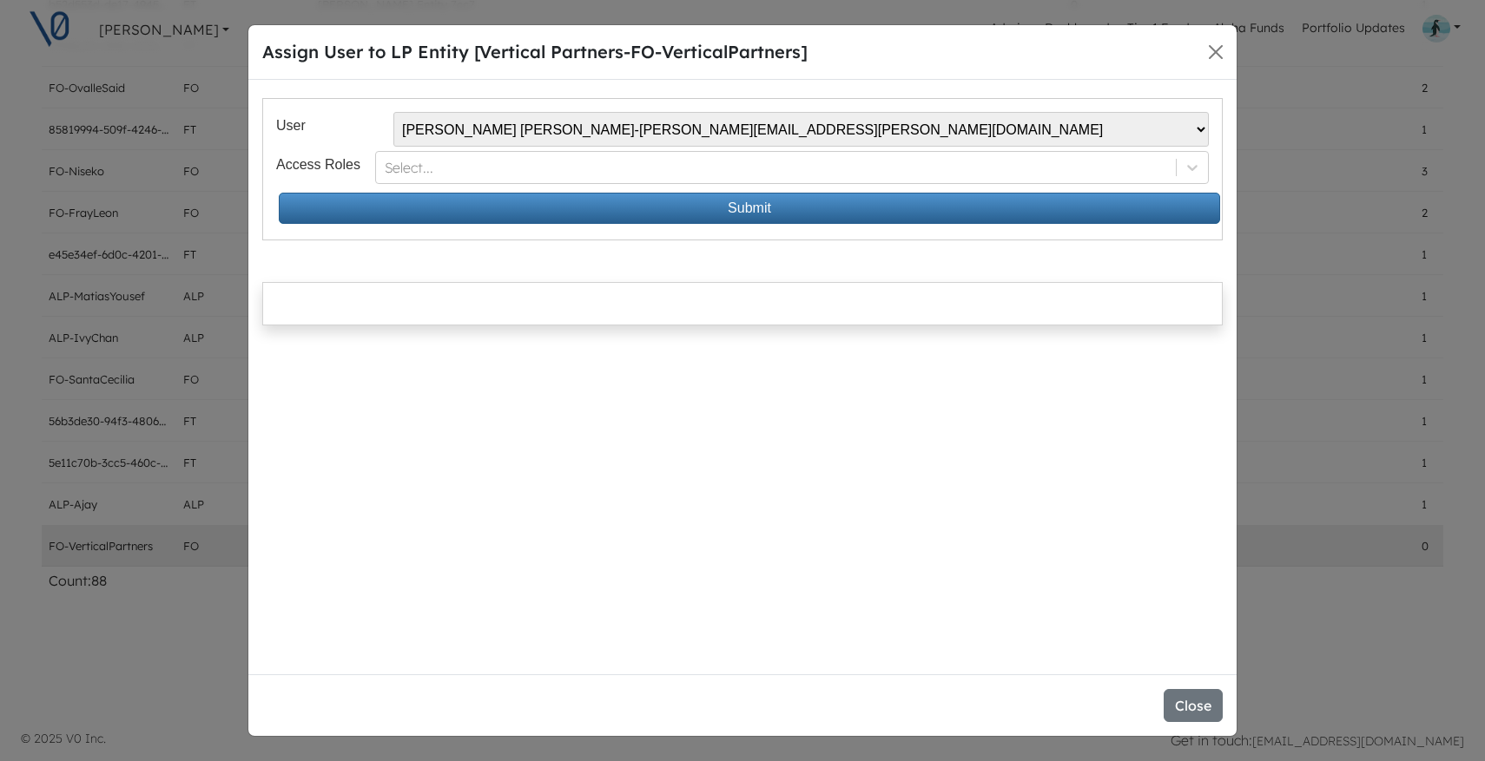
click at [393, 112] on select "Alvaro Pipino - apipino@santacecilia.cl Jesus O Lanza Losa - jl@spinnaker.mx Ma…" at bounding box center [800, 129] width 815 height 35
click at [540, 164] on div at bounding box center [775, 168] width 780 height 21
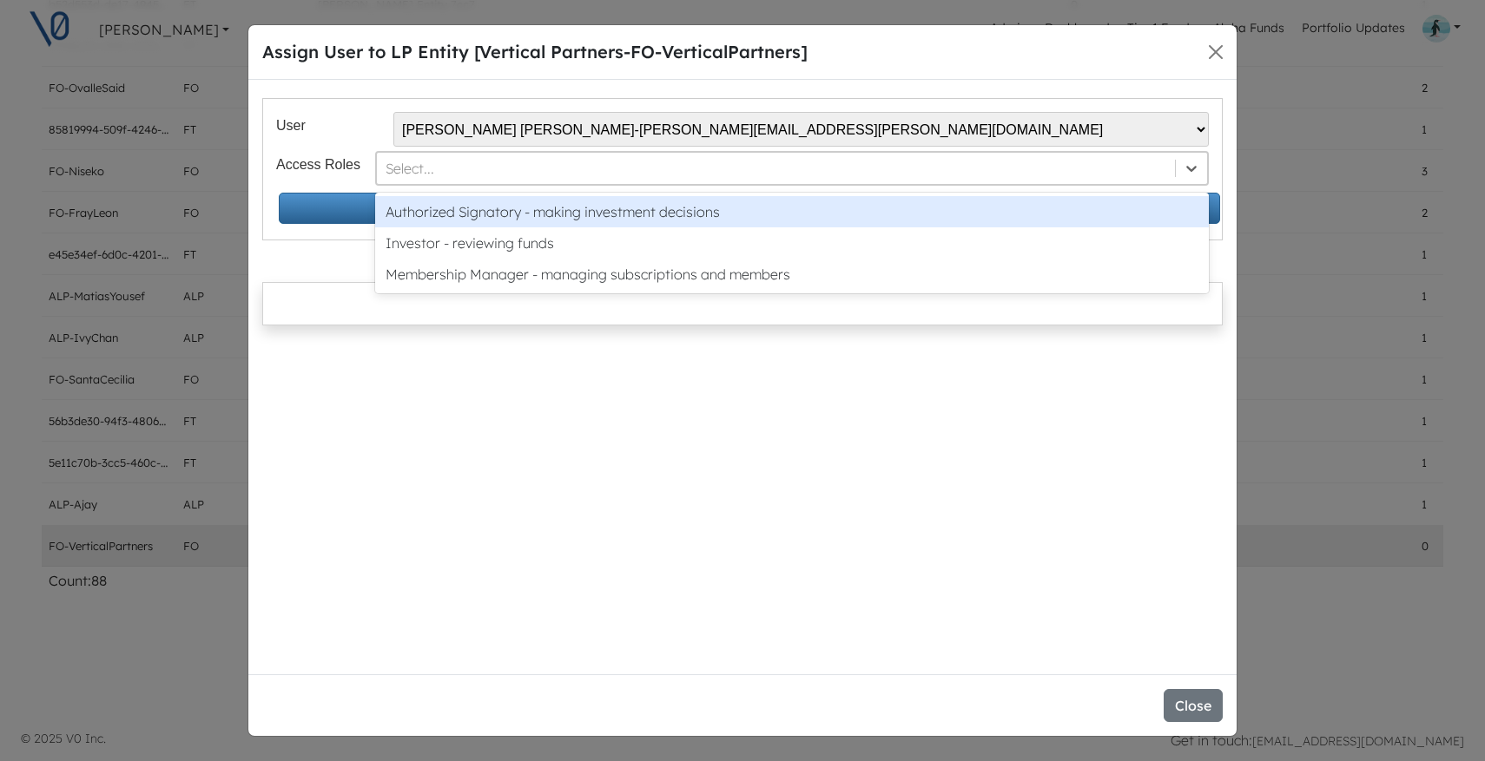
click at [543, 210] on div "Authorized Signatory - making investment decisions" at bounding box center [791, 211] width 833 height 31
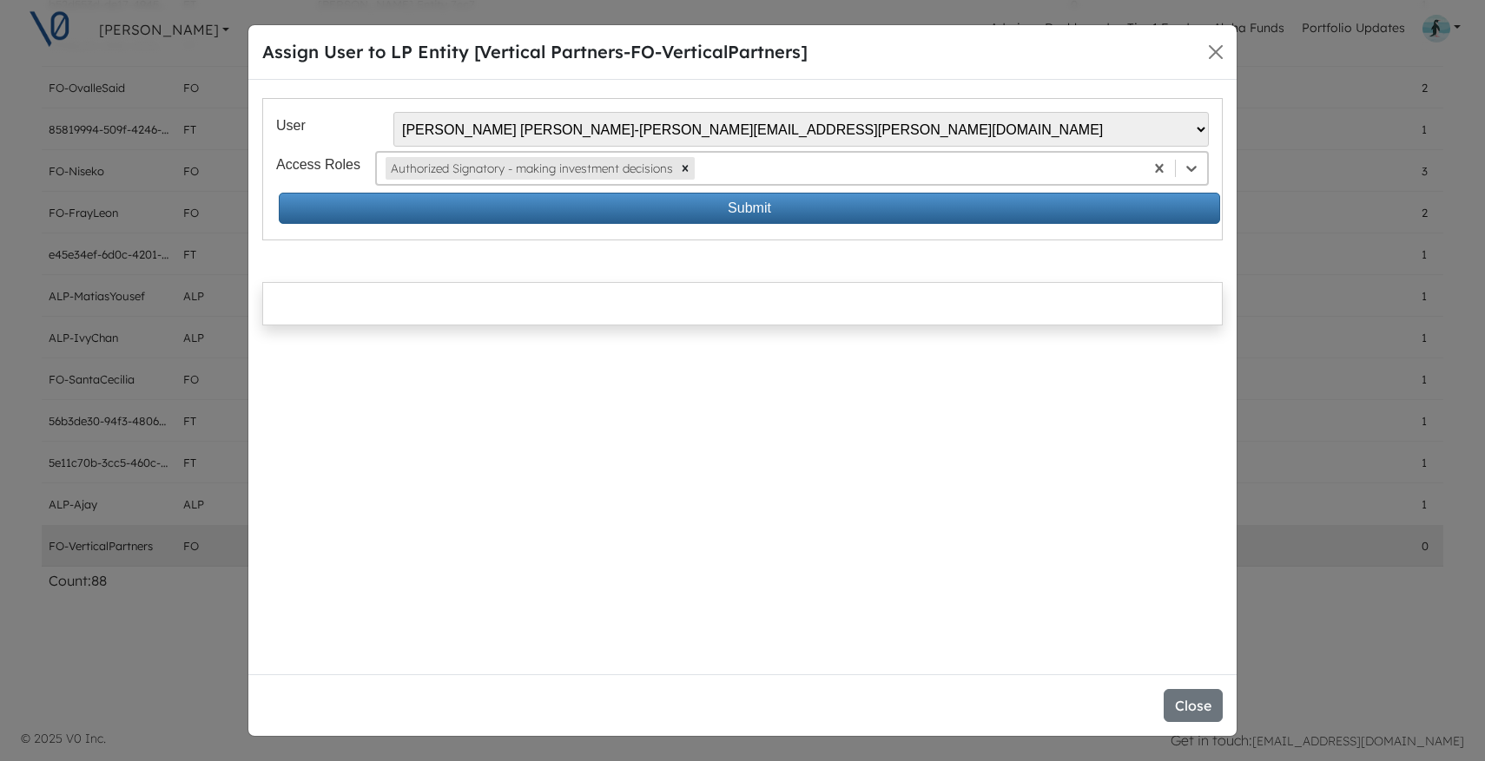
click at [750, 169] on div at bounding box center [916, 168] width 437 height 21
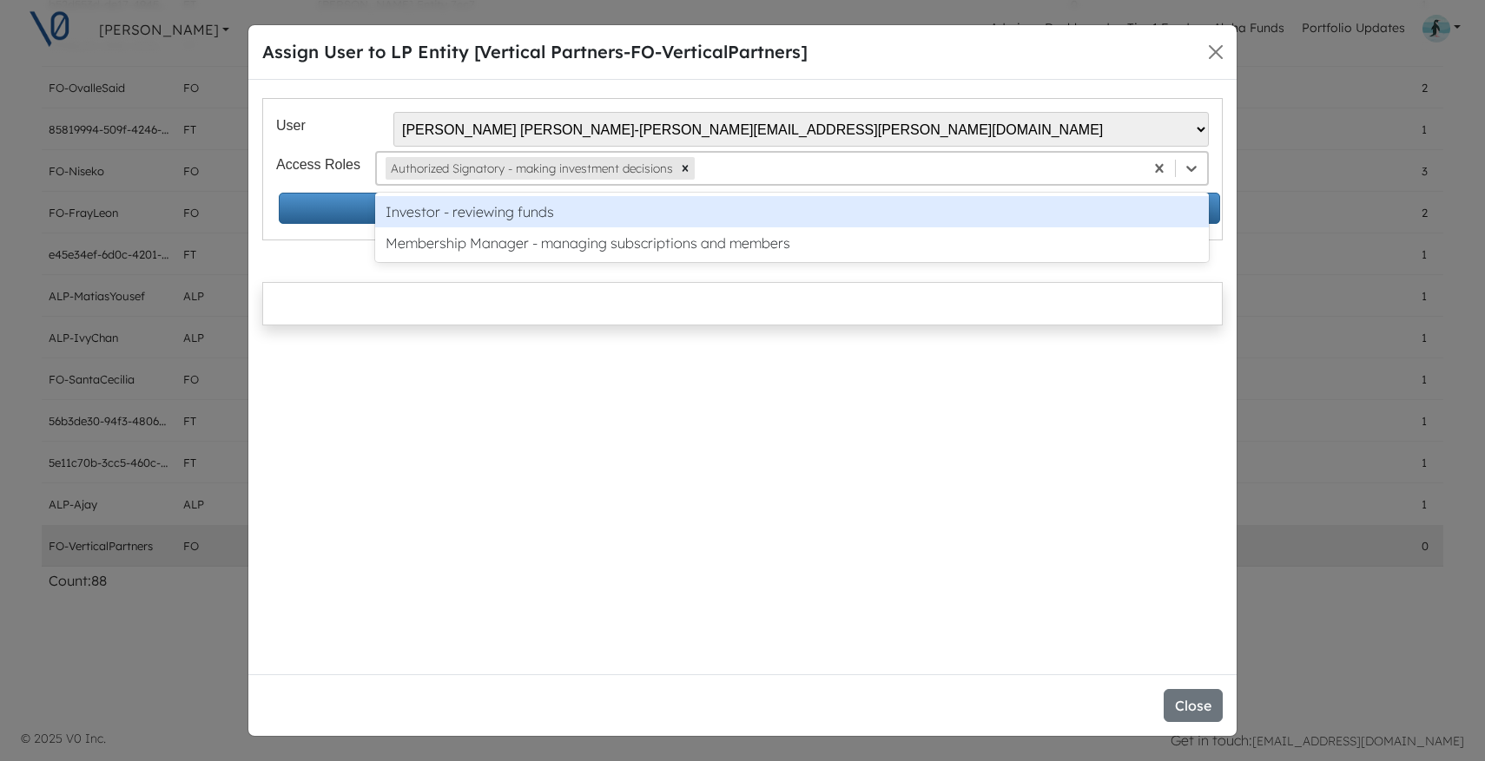
click at [753, 216] on div "Investor - reviewing funds" at bounding box center [791, 211] width 833 height 31
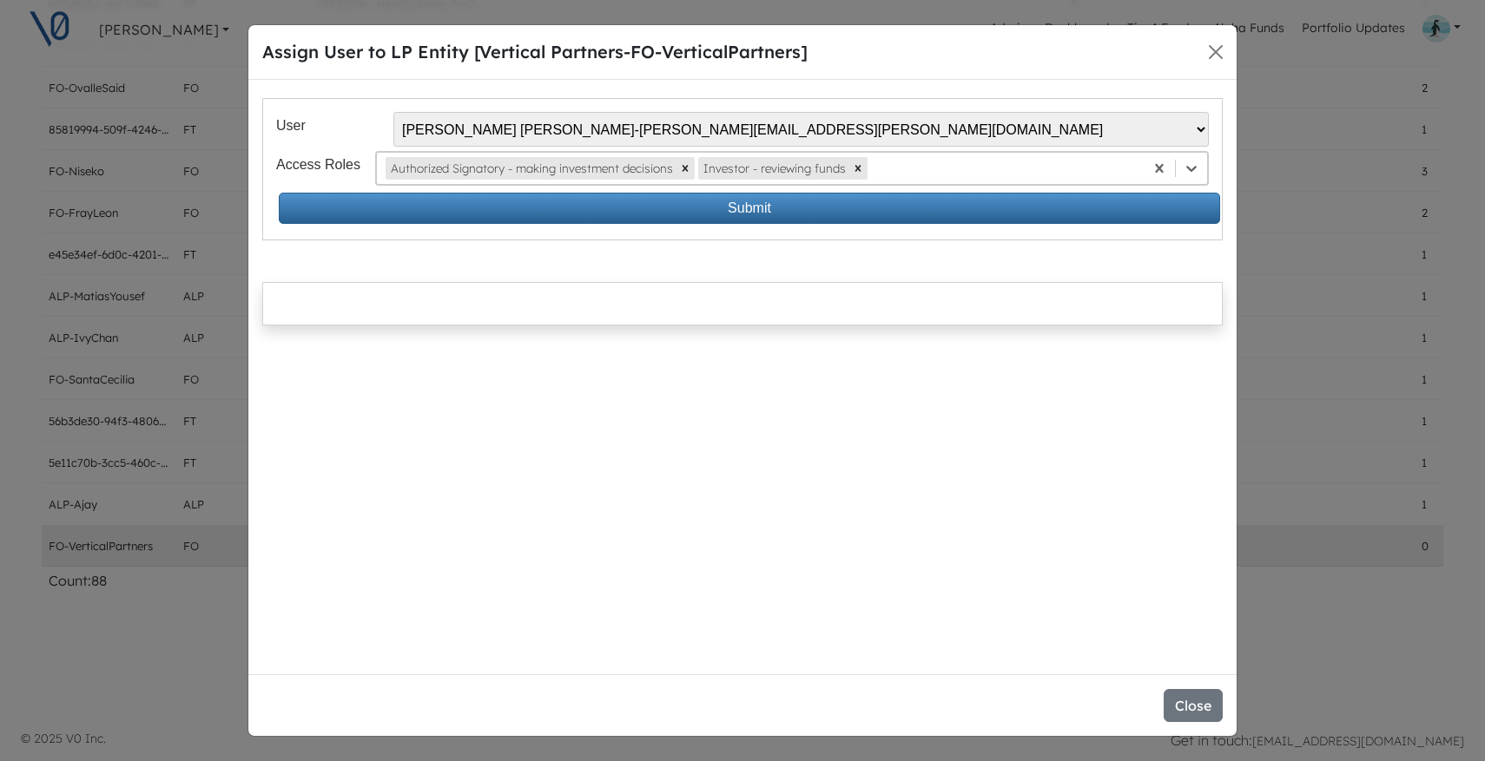
click at [905, 173] on div at bounding box center [1003, 168] width 264 height 21
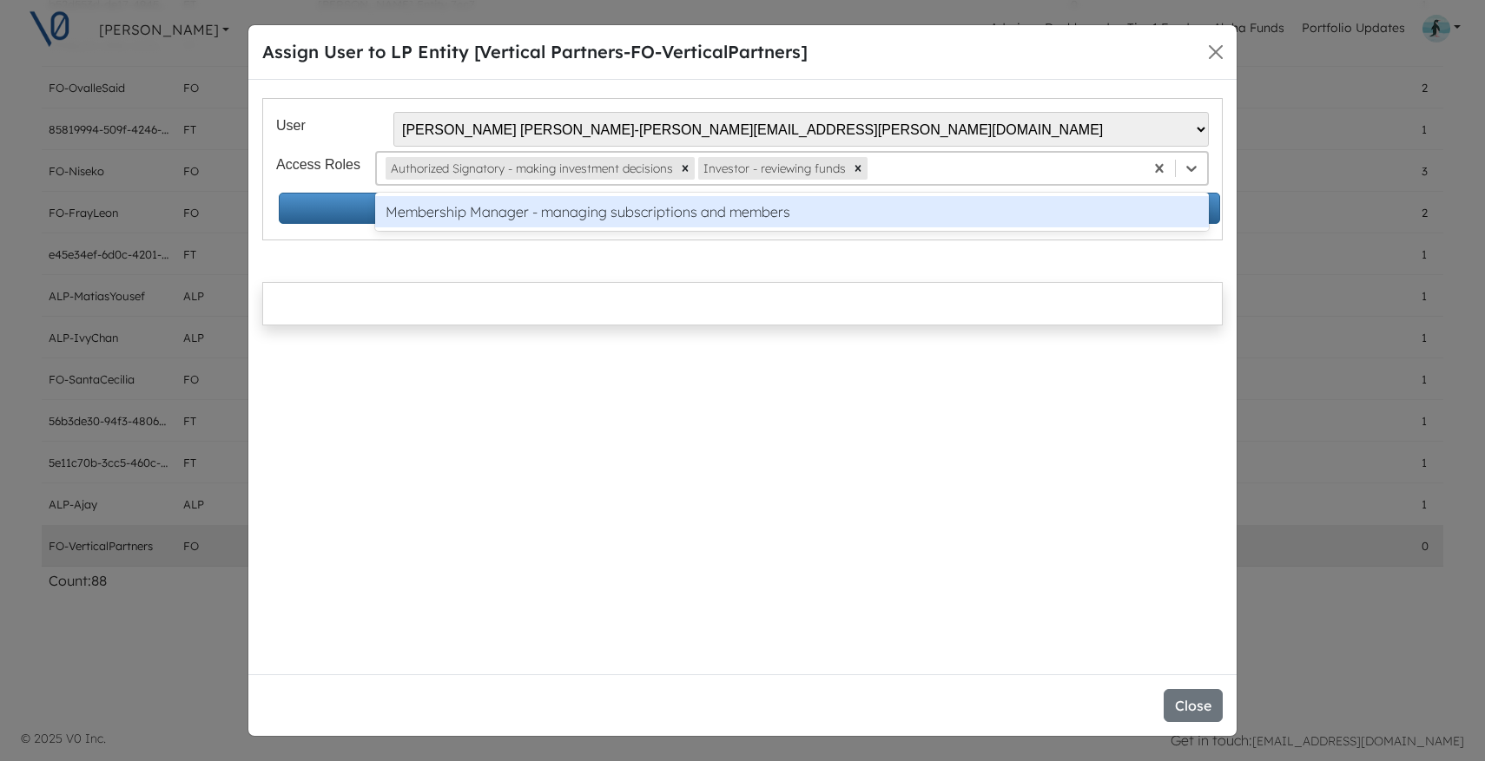
click at [892, 217] on div "Membership Manager - managing subscriptions and members" at bounding box center [791, 211] width 833 height 31
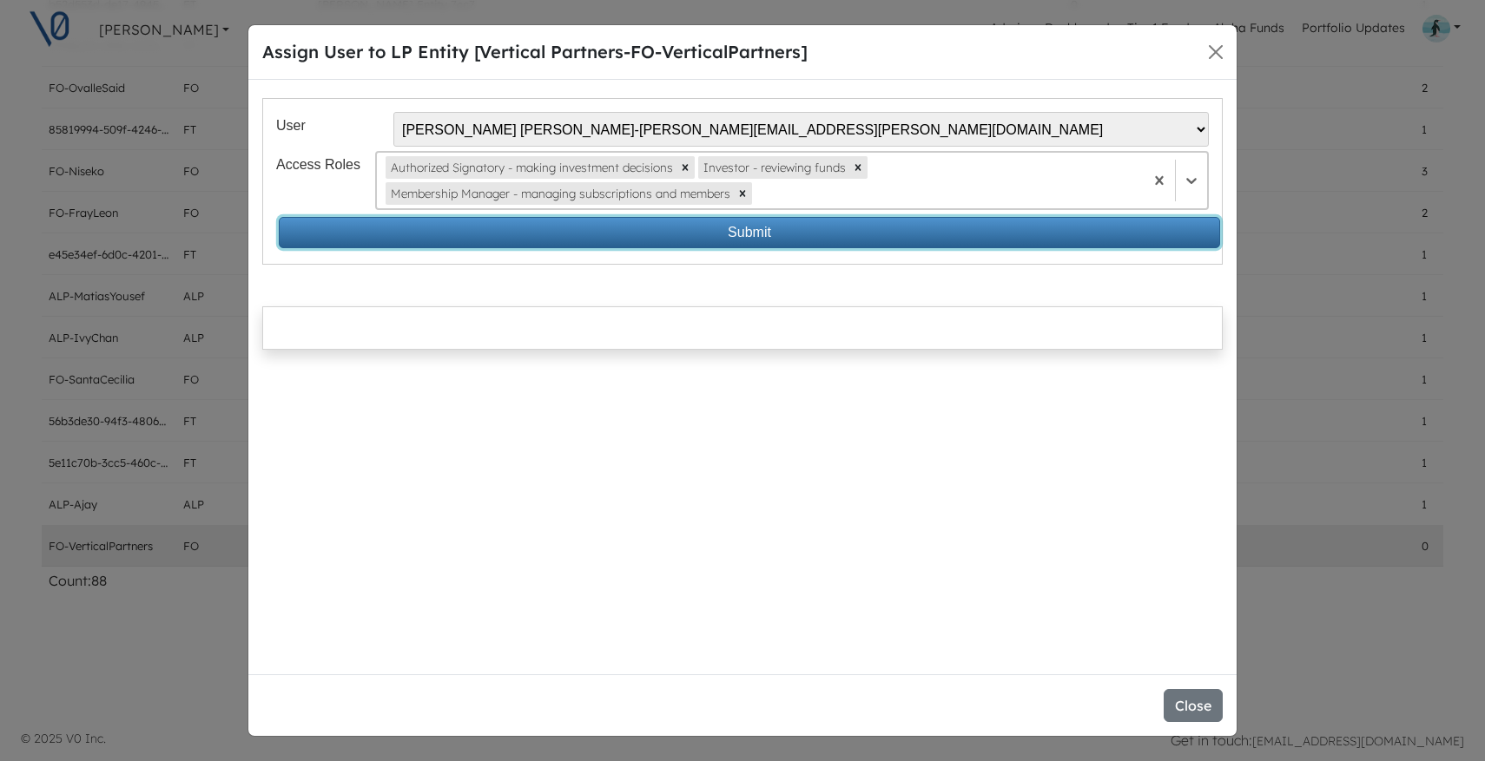
click at [745, 225] on button "Submit" at bounding box center [749, 232] width 941 height 31
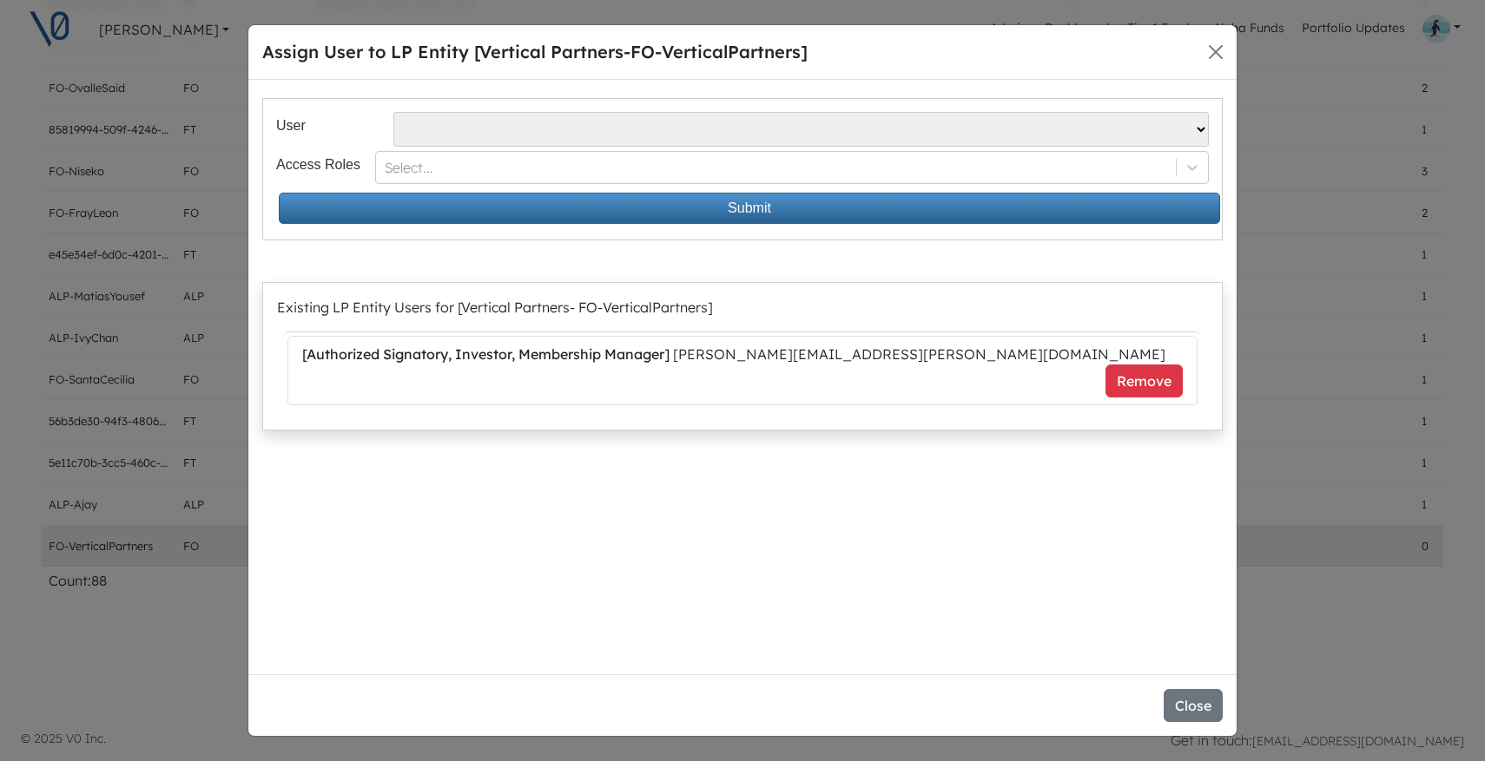
click at [710, 127] on select "Alvaro Pipino - apipino@santacecilia.cl Jesus O Lanza Losa - jl@spinnaker.mx Ma…" at bounding box center [800, 129] width 815 height 35
select select "387"
click at [393, 112] on select "Alvaro Pipino - apipino@santacecilia.cl Jesus O Lanza Losa - jl@spinnaker.mx Ma…" at bounding box center [800, 129] width 815 height 35
click at [518, 168] on div at bounding box center [775, 168] width 780 height 21
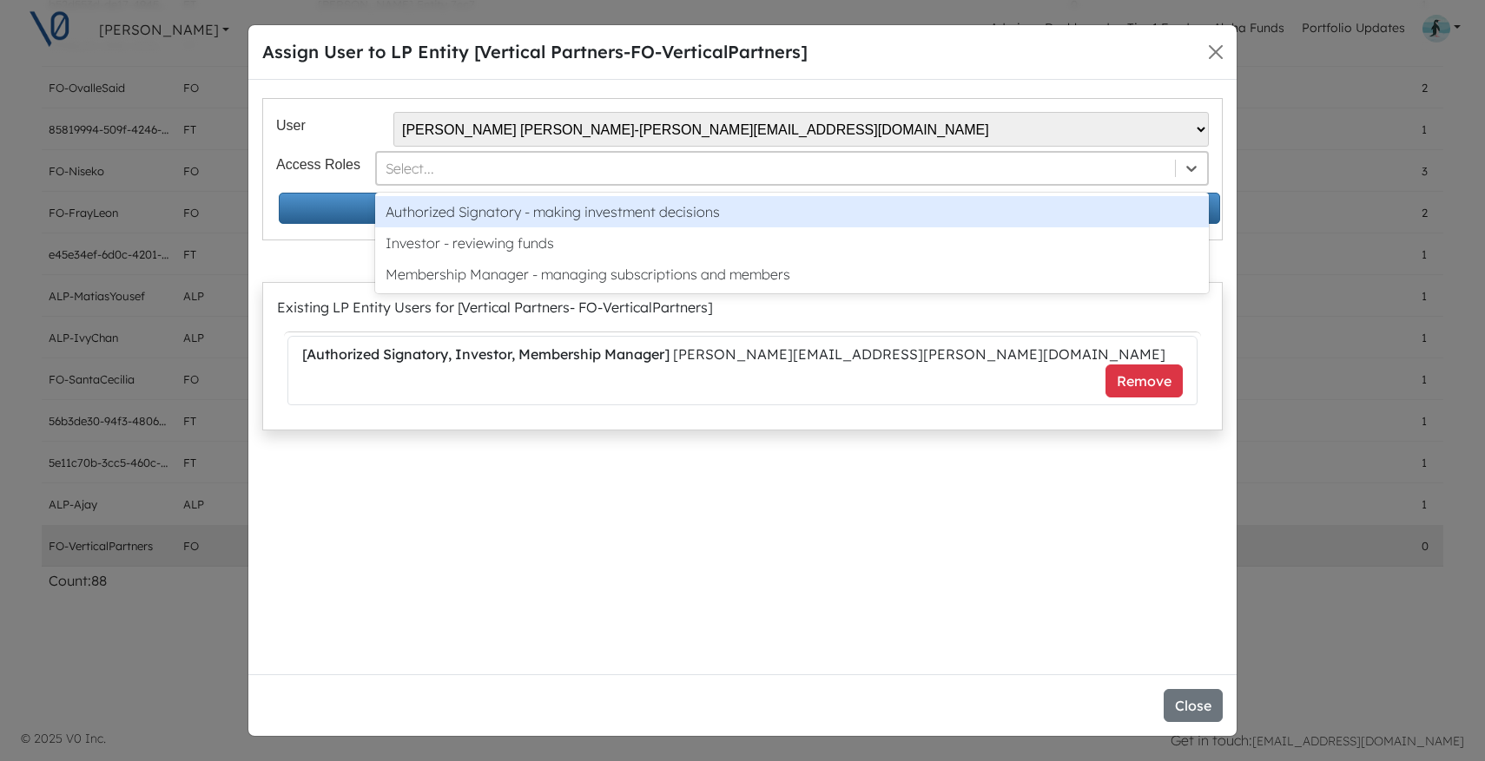
click at [528, 206] on div "Authorized Signatory - making investment decisions" at bounding box center [791, 211] width 833 height 31
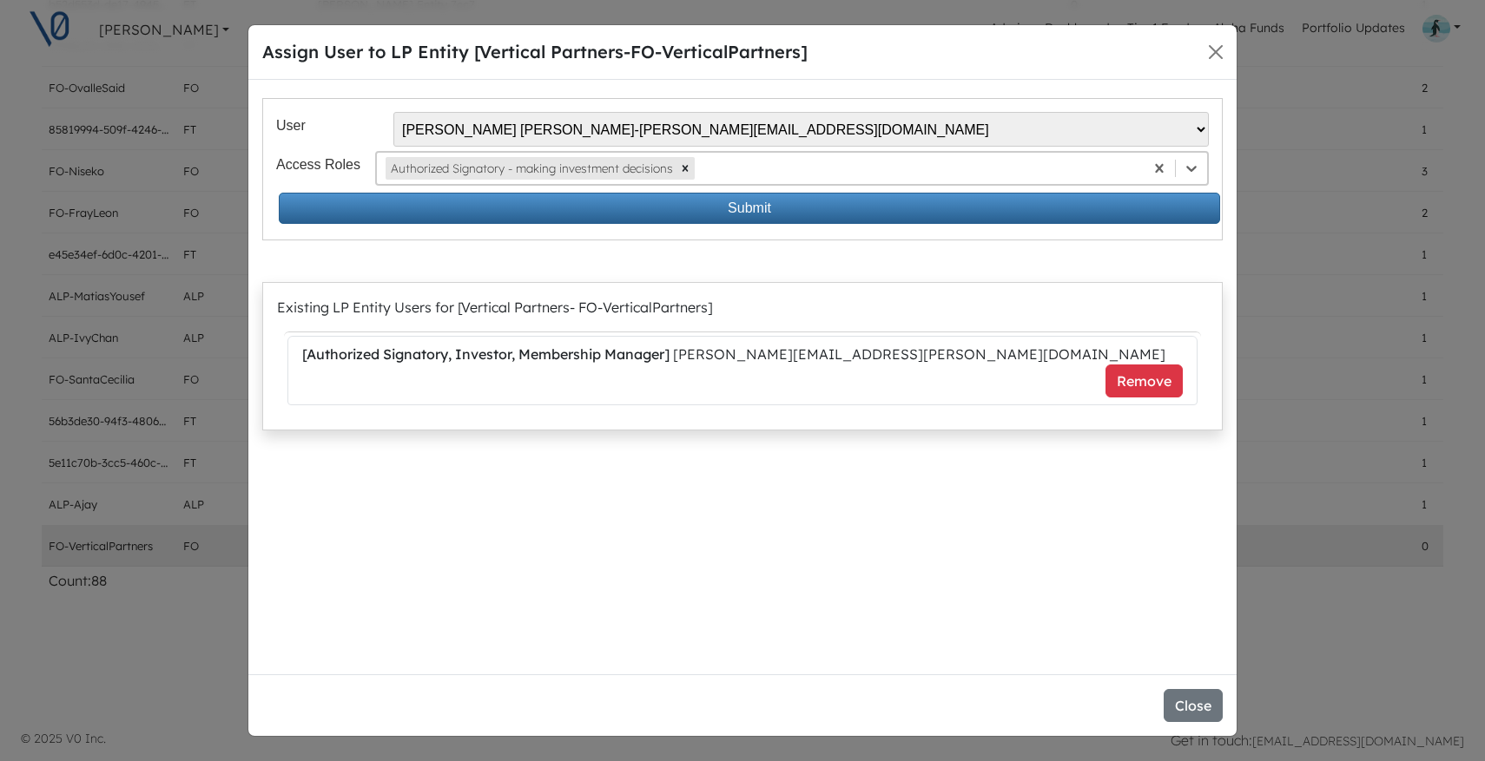
click at [794, 168] on div at bounding box center [916, 168] width 437 height 21
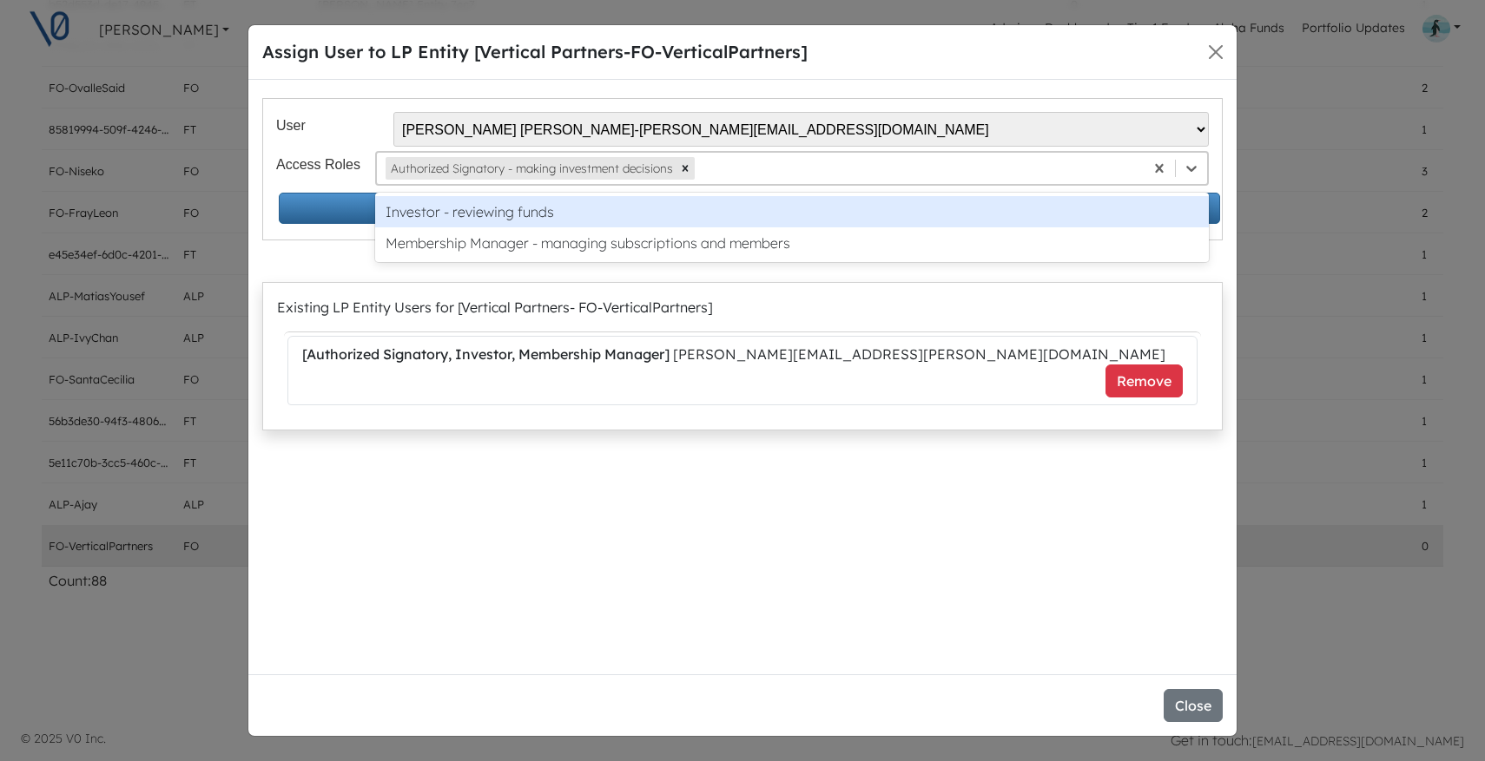
click at [785, 219] on div "Investor - reviewing funds" at bounding box center [791, 211] width 833 height 31
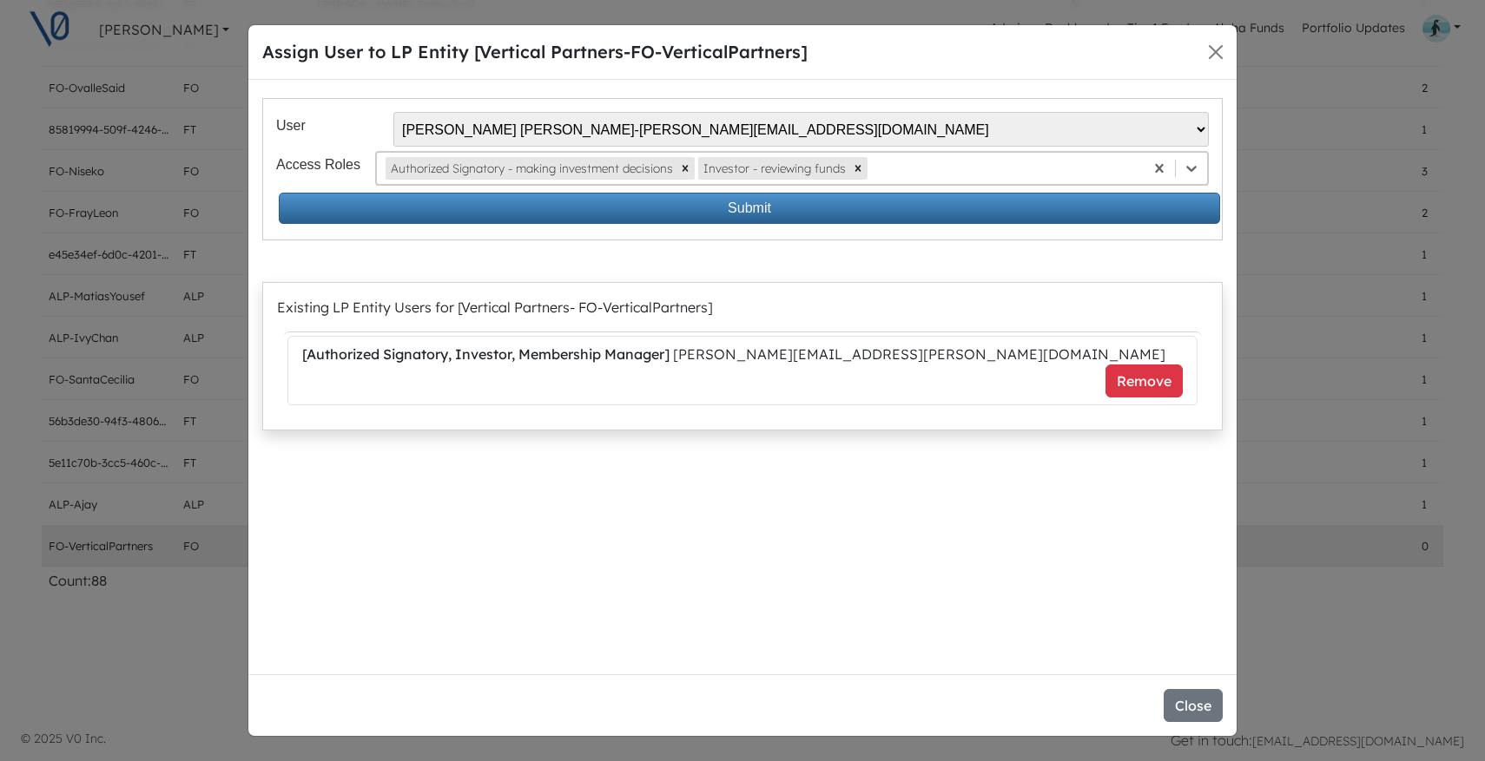
click at [947, 177] on div at bounding box center [1003, 168] width 264 height 21
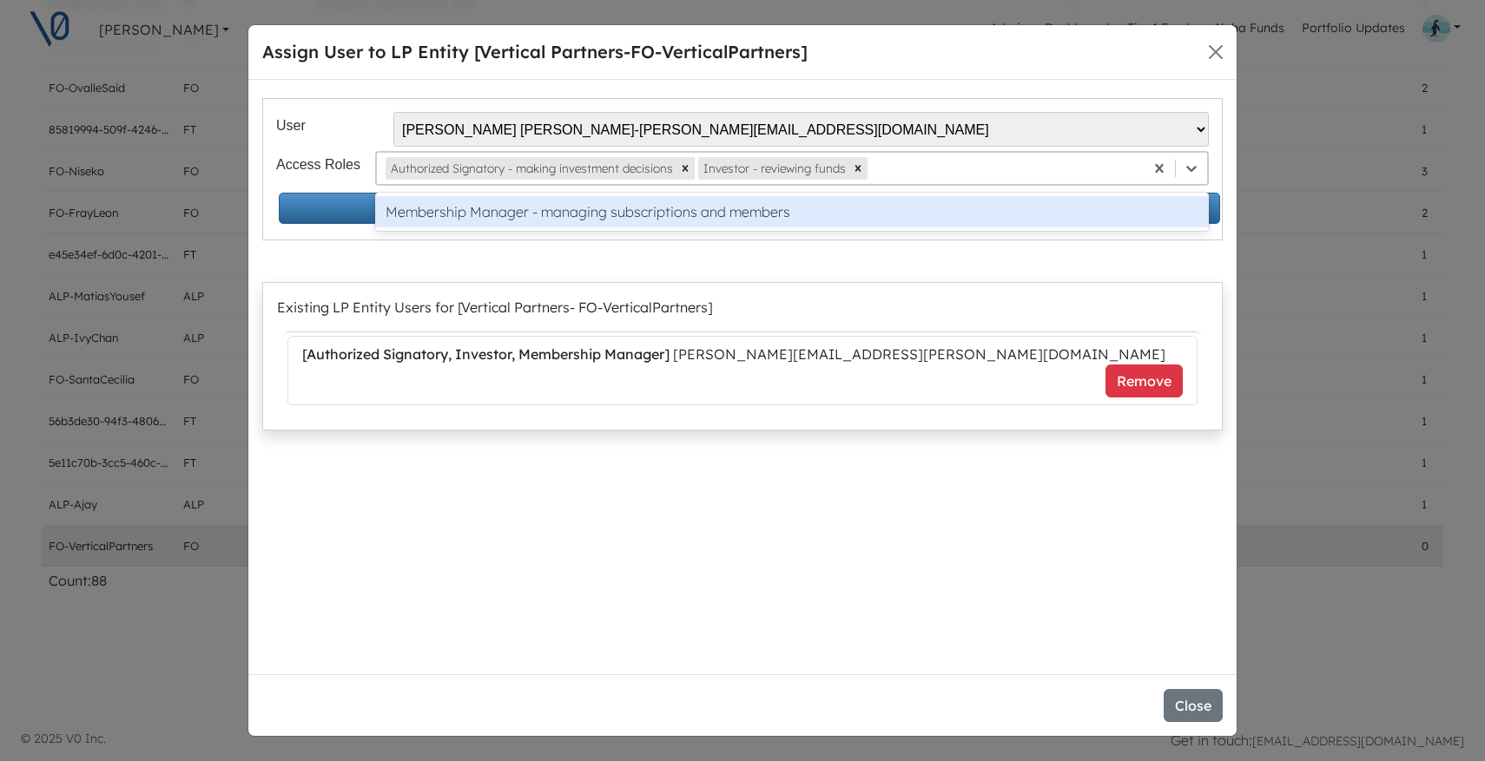
click at [932, 207] on div "Membership Manager - managing subscriptions and members" at bounding box center [791, 211] width 833 height 31
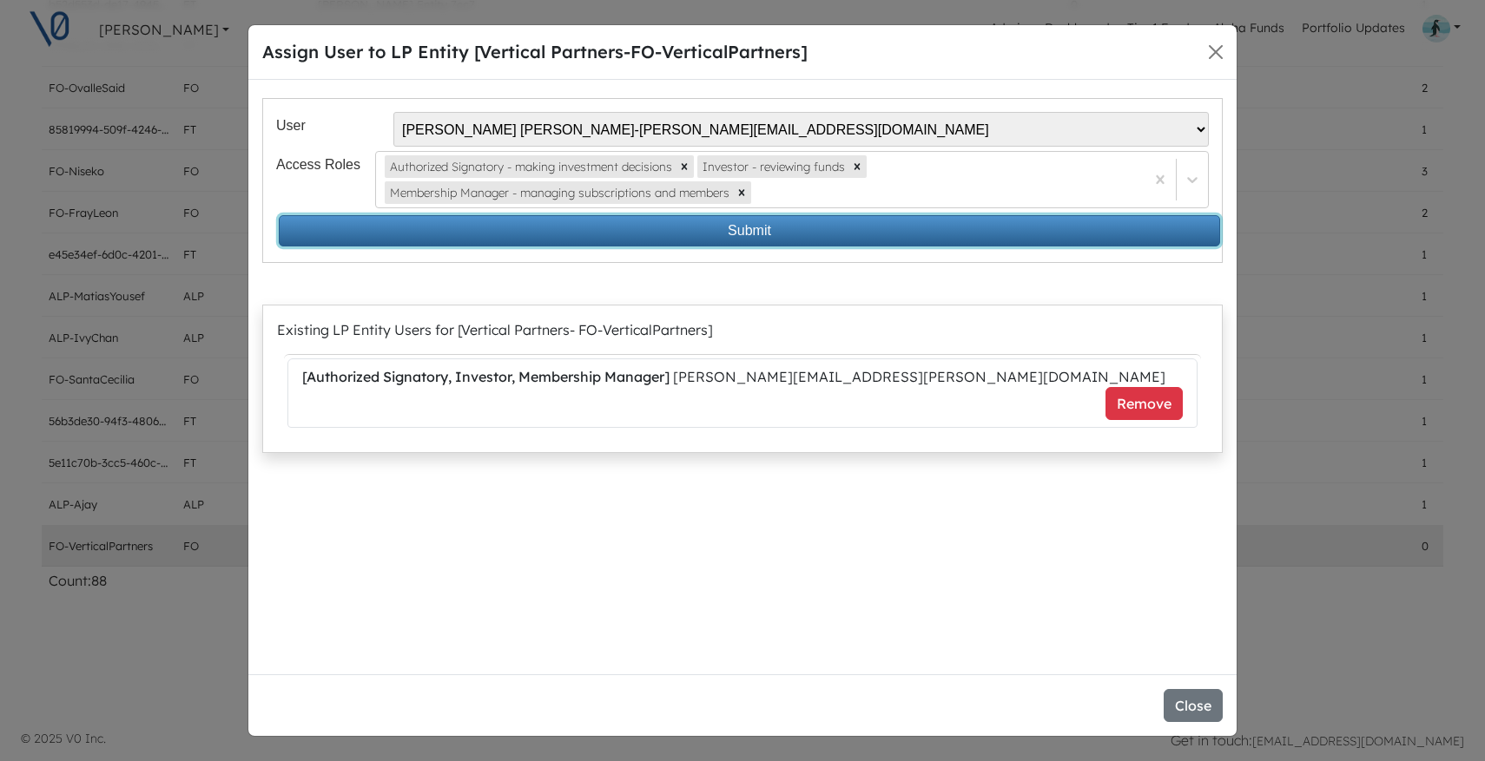
click at [804, 232] on button "Submit" at bounding box center [749, 230] width 941 height 31
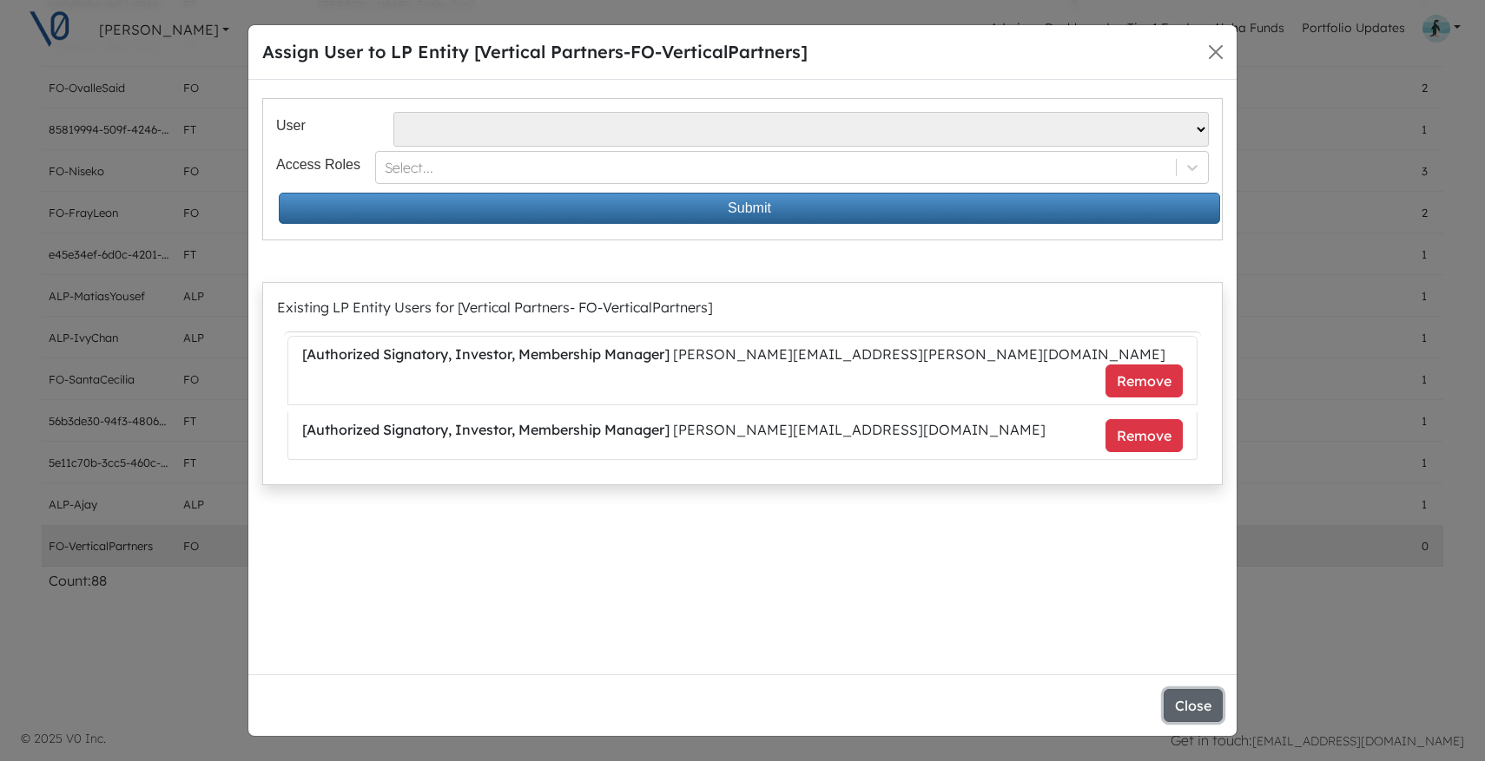
click at [1191, 708] on button "Close" at bounding box center [1192, 705] width 59 height 33
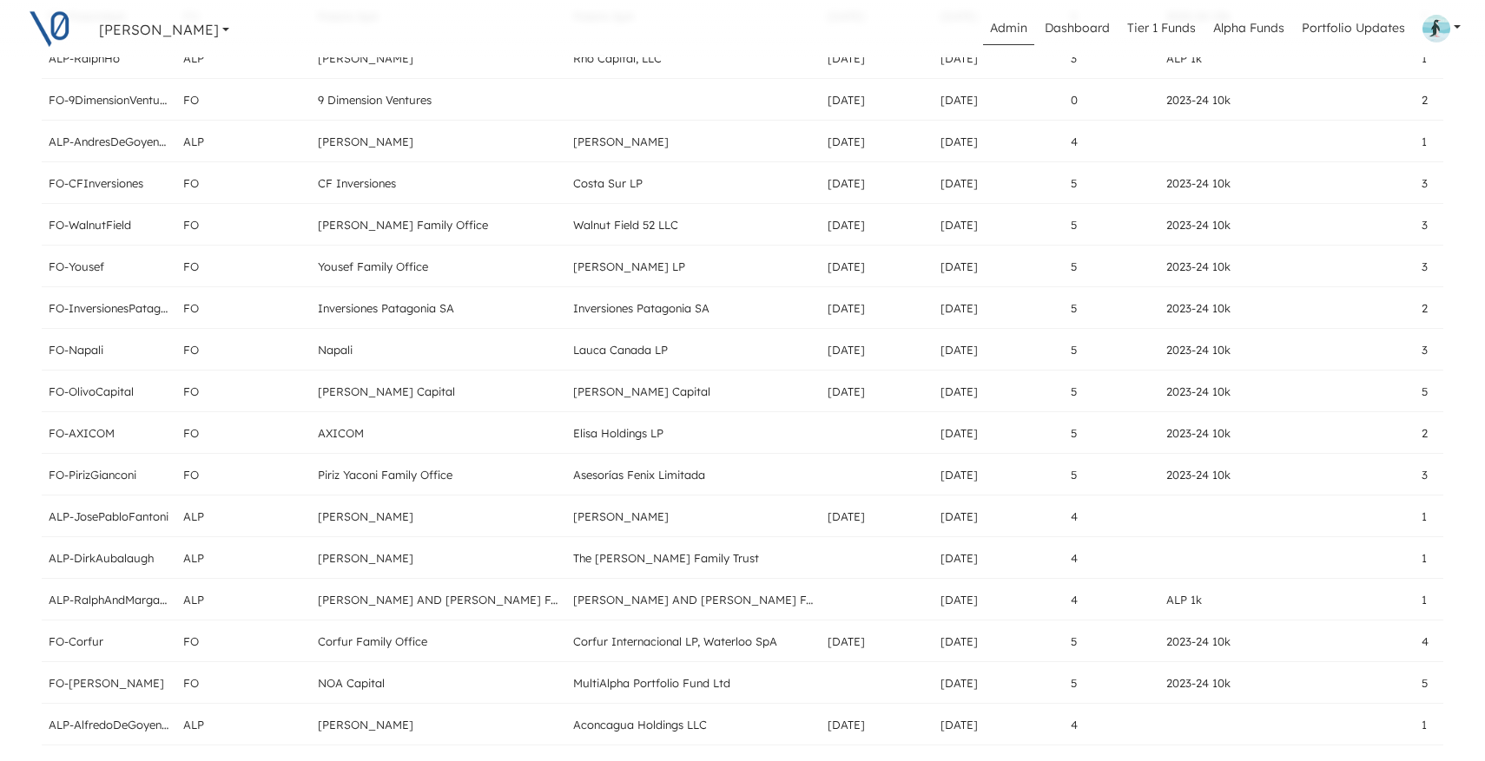
scroll to position [0, 0]
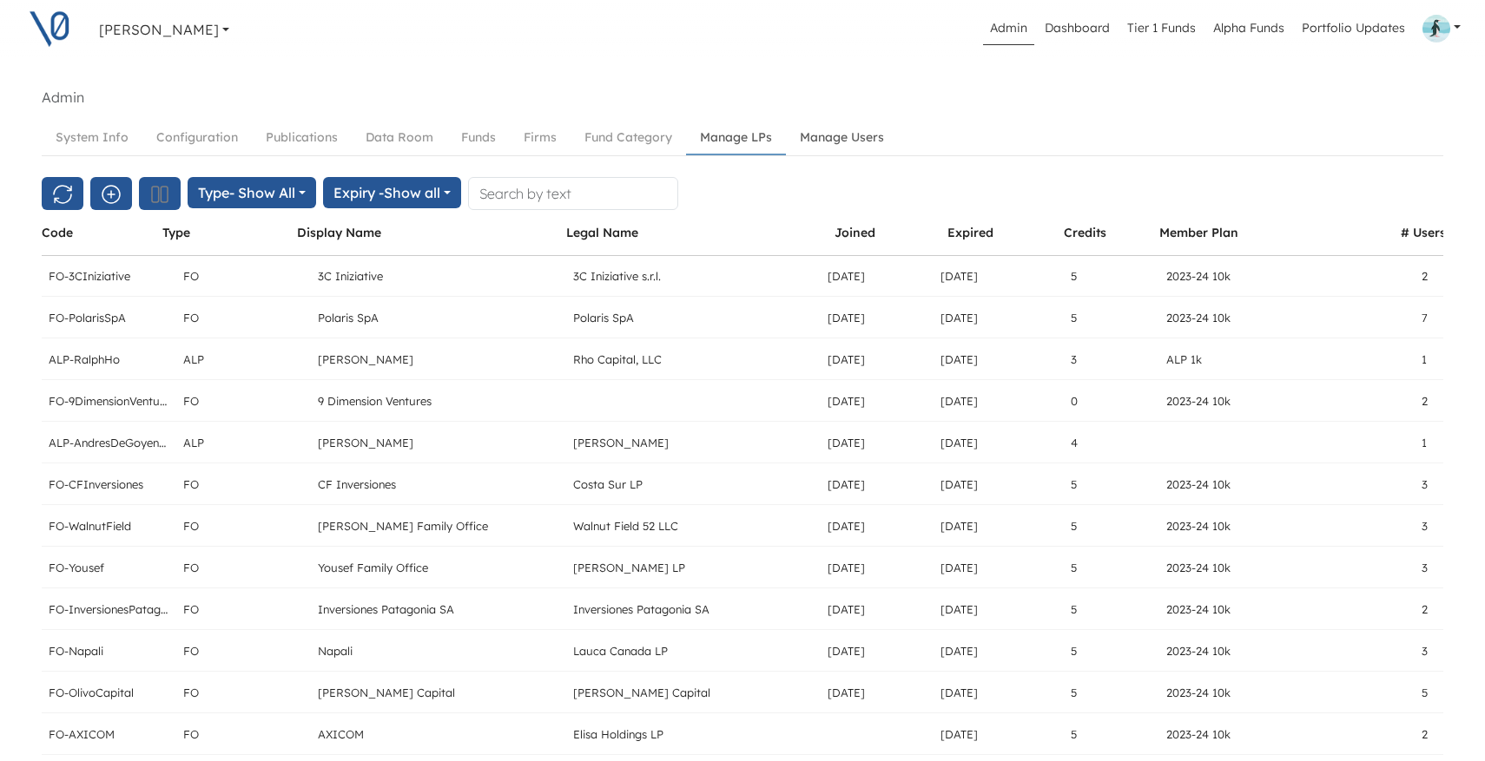
click at [851, 136] on link "Manage Users" at bounding box center [842, 138] width 112 height 32
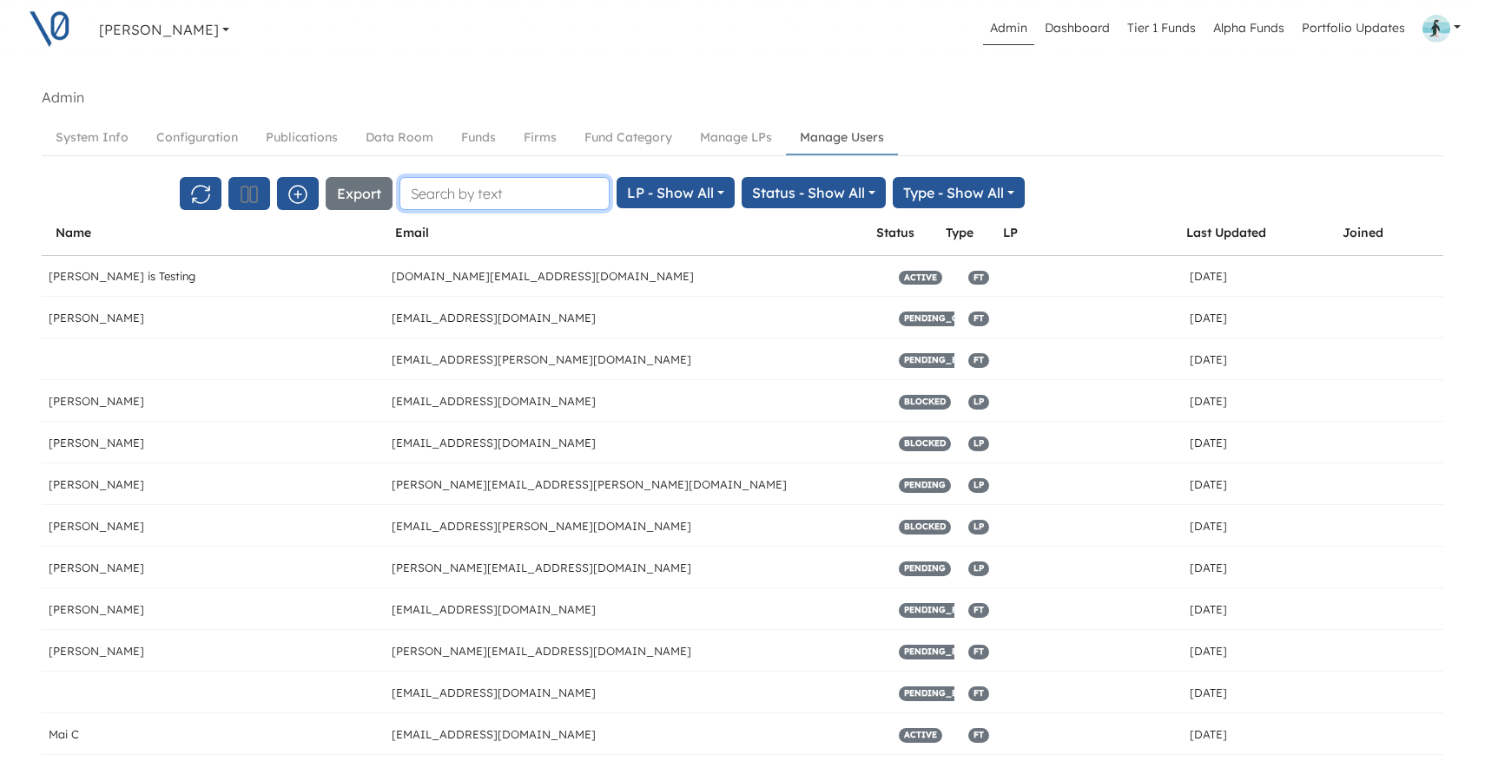
click at [477, 200] on input "text" at bounding box center [504, 193] width 210 height 33
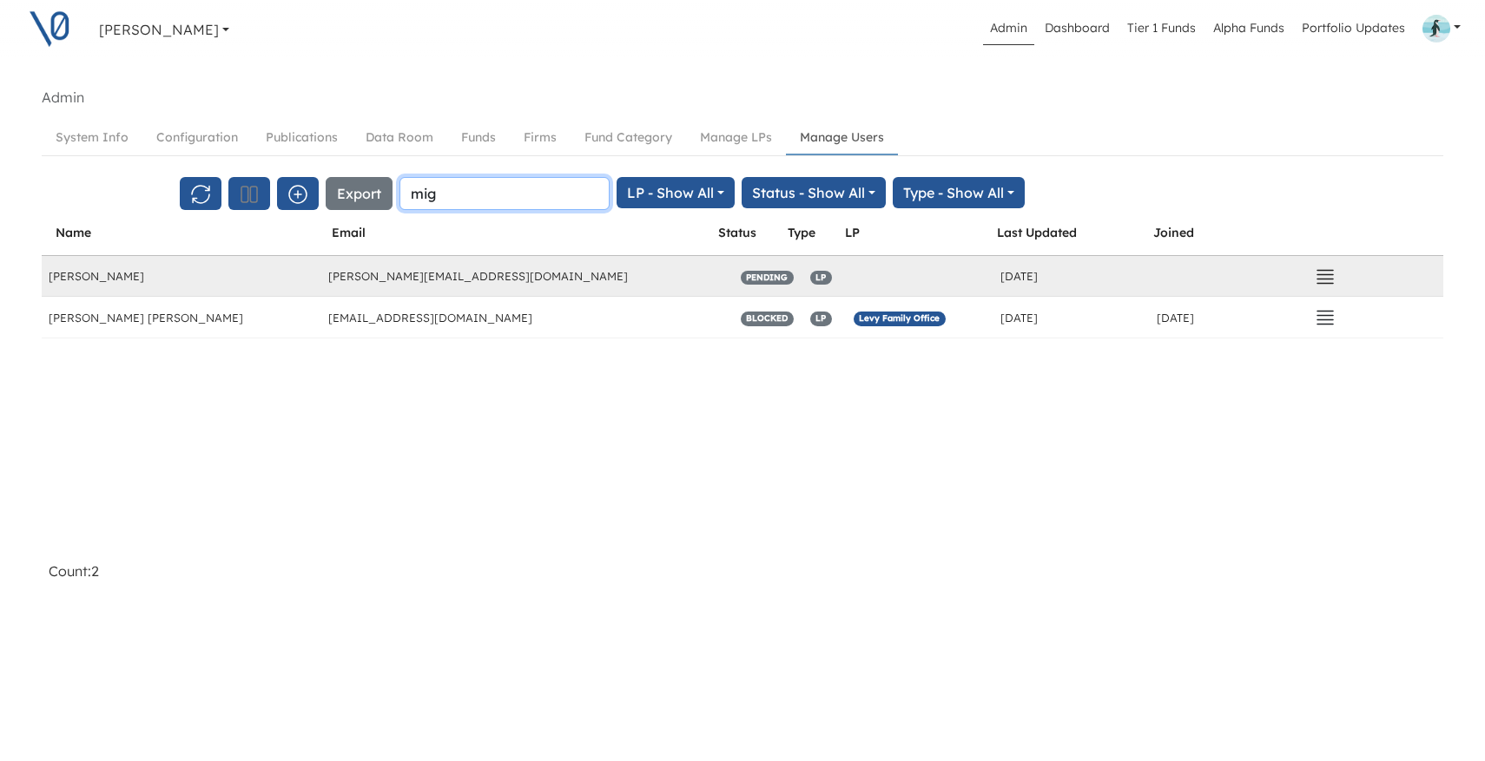
type input "mig"
click at [1332, 271] on icon "button" at bounding box center [1324, 277] width 21 height 21
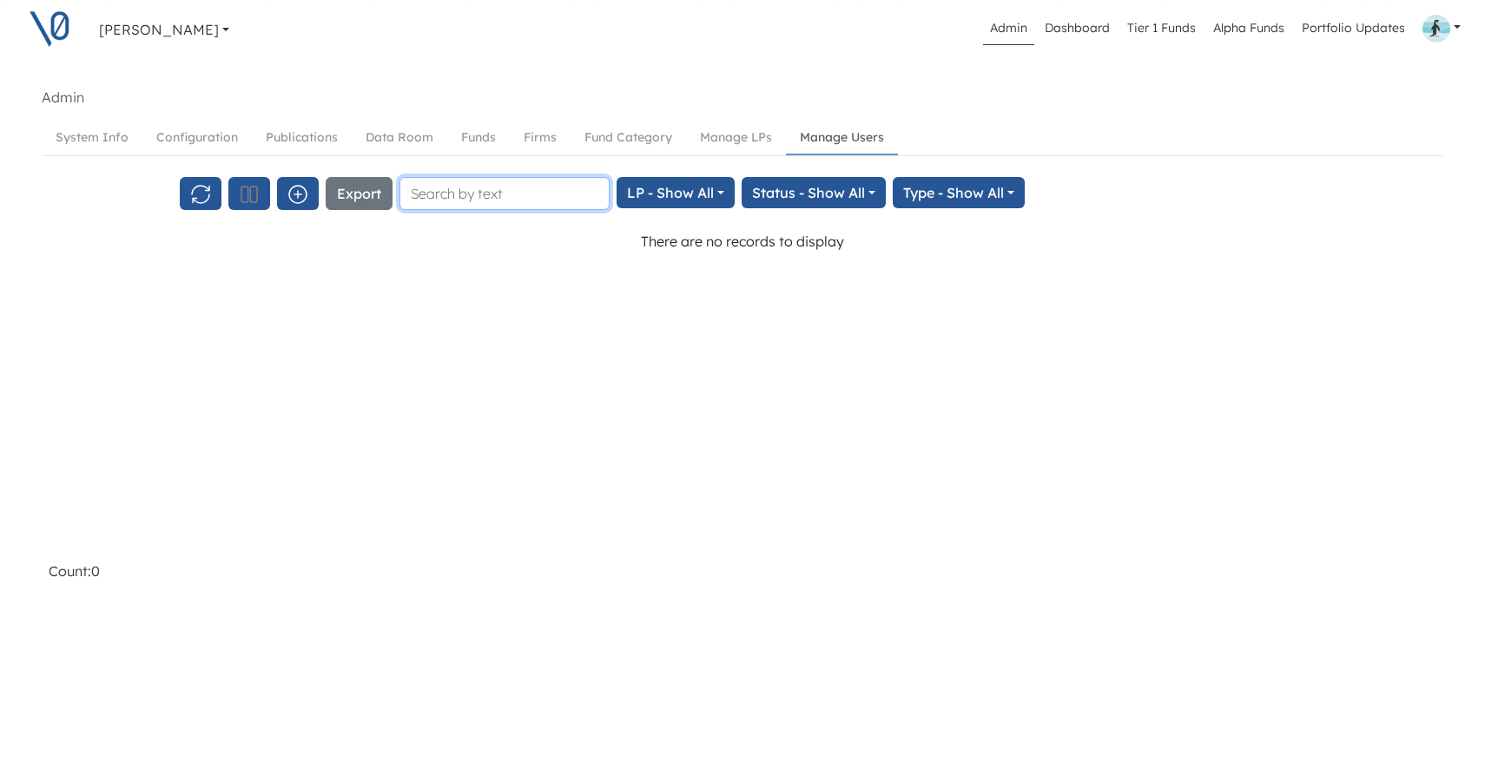
click at [469, 194] on input "text" at bounding box center [504, 193] width 210 height 33
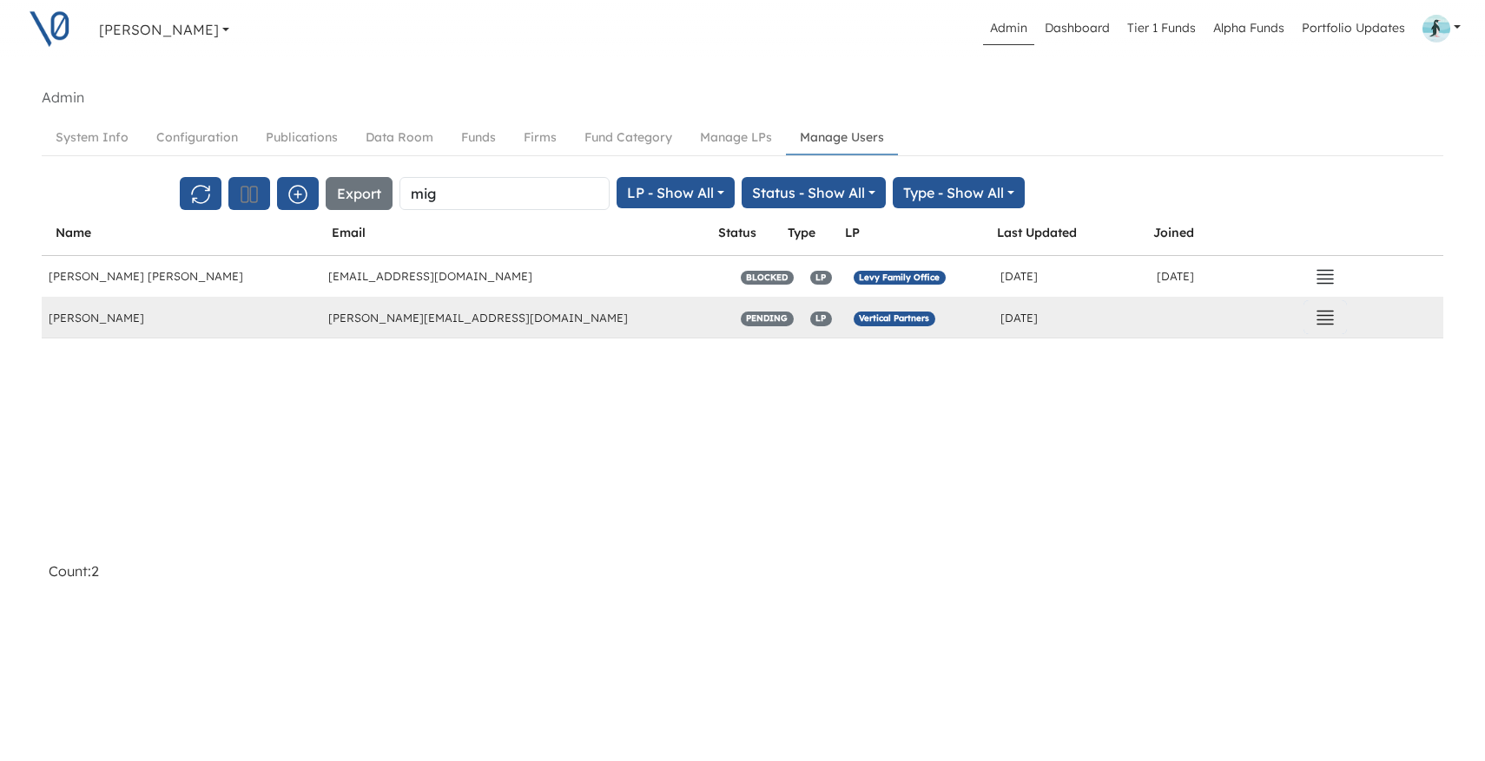
click at [1325, 320] on icon "button" at bounding box center [1325, 318] width 16 height 13
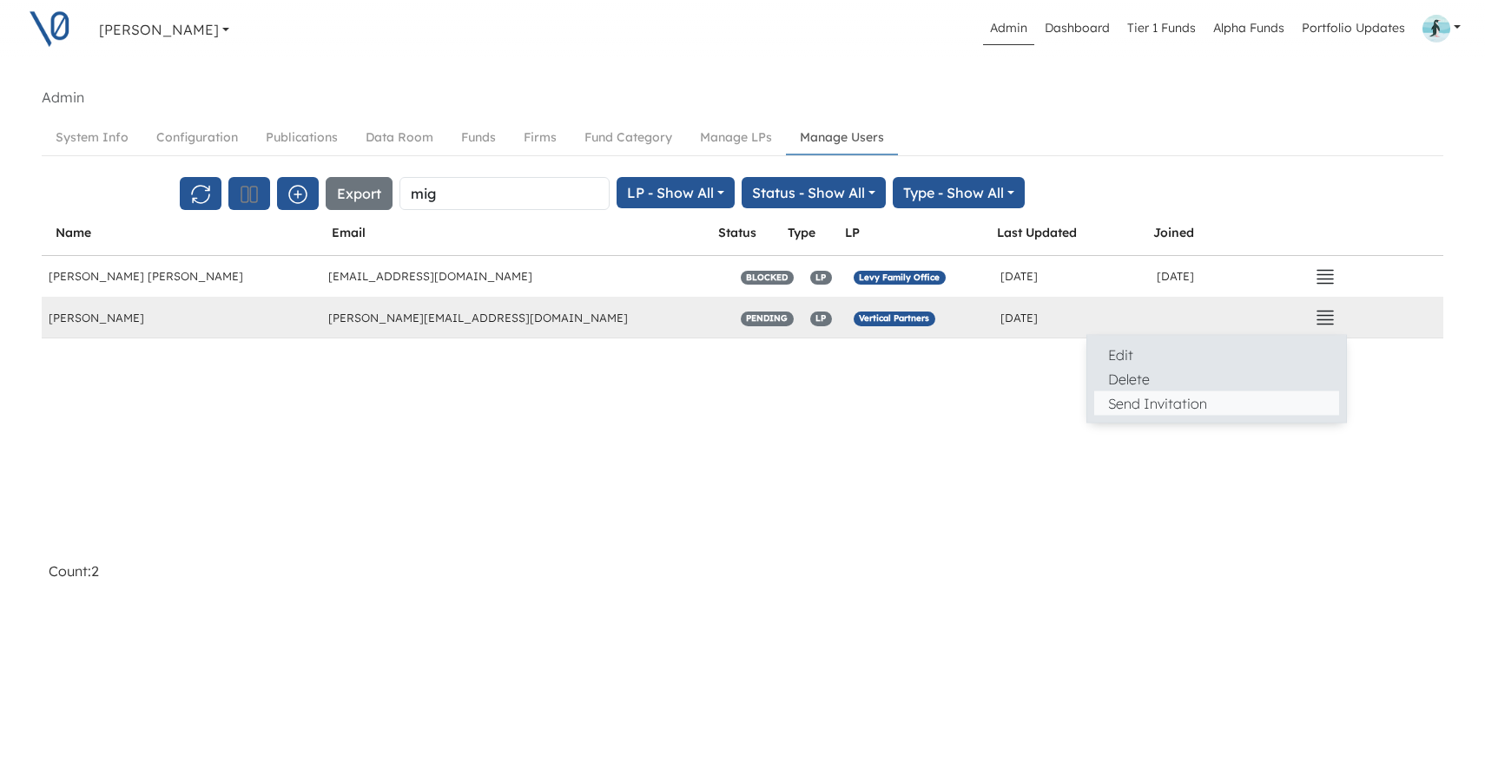
click at [1248, 397] on button "Send Invitation" at bounding box center [1216, 404] width 245 height 24
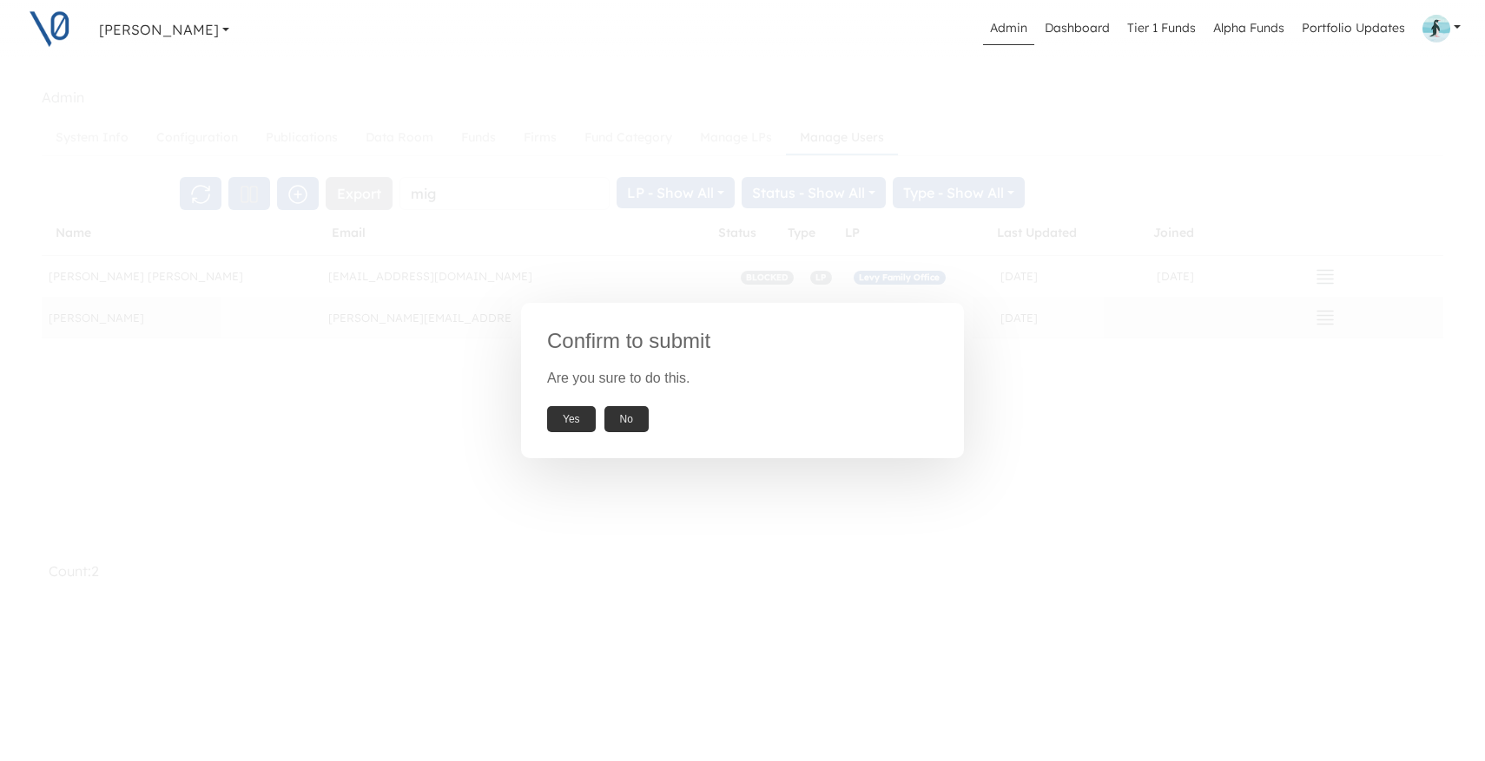
click at [582, 418] on button "Yes" at bounding box center [571, 419] width 49 height 26
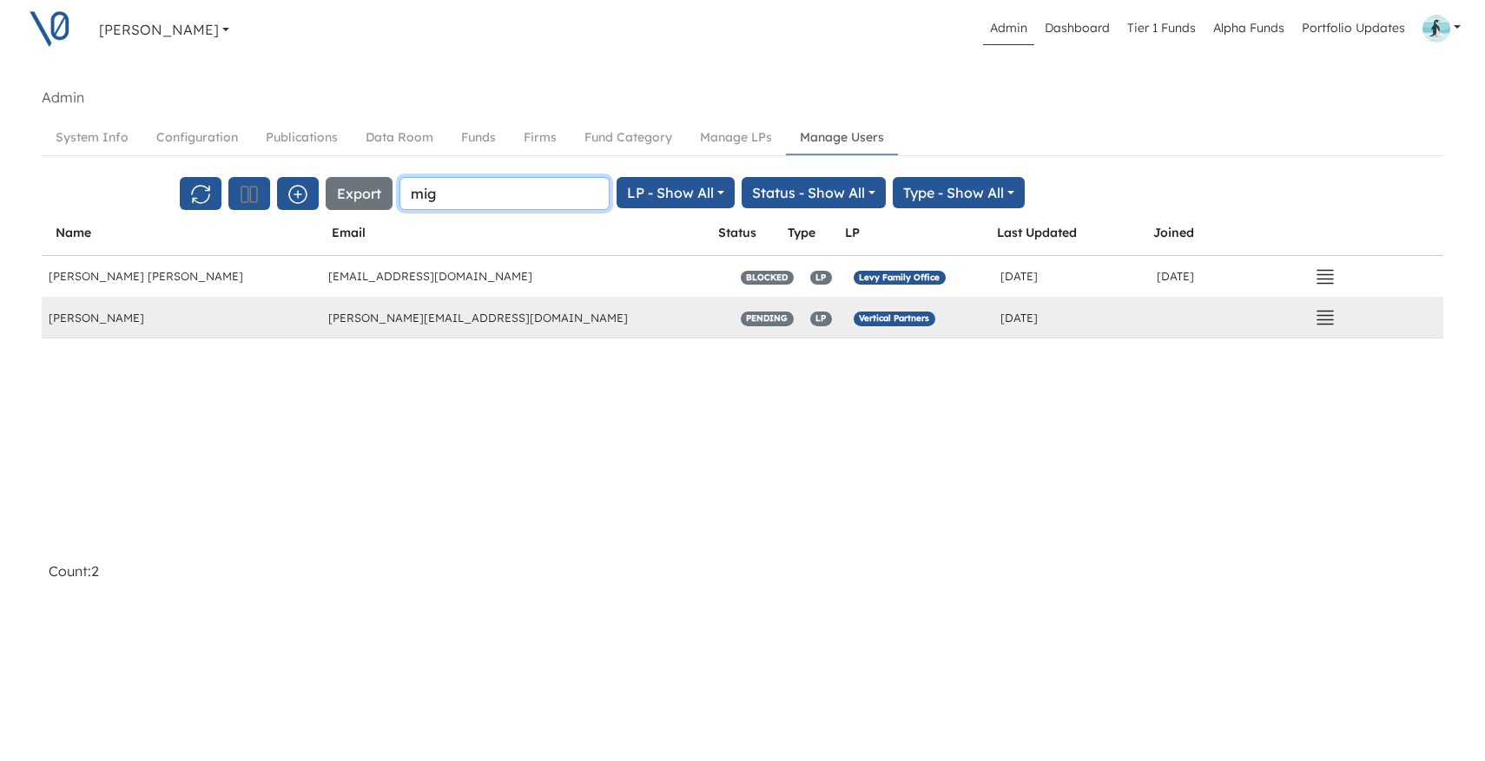
click at [439, 195] on input "mig" at bounding box center [504, 193] width 210 height 33
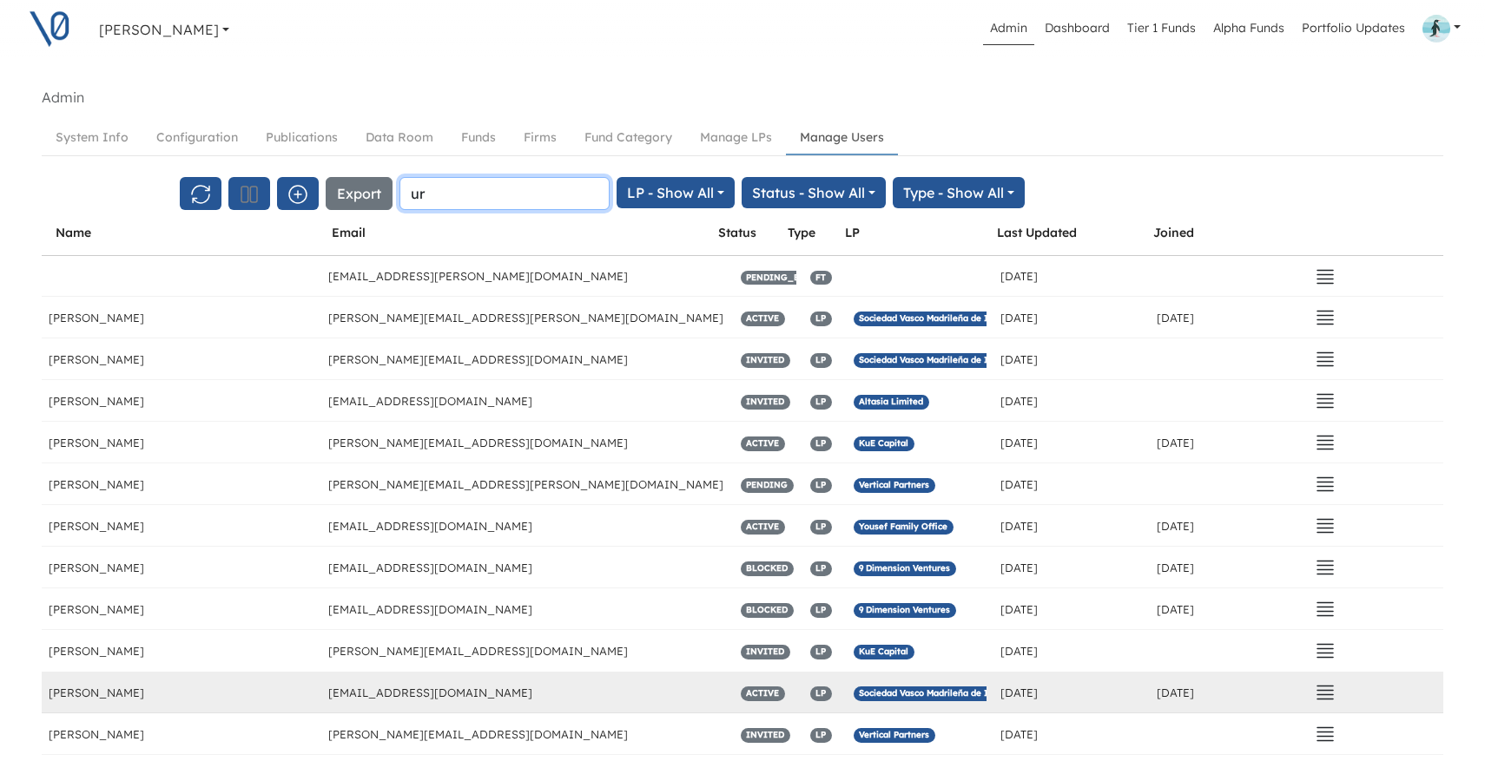
type input "u"
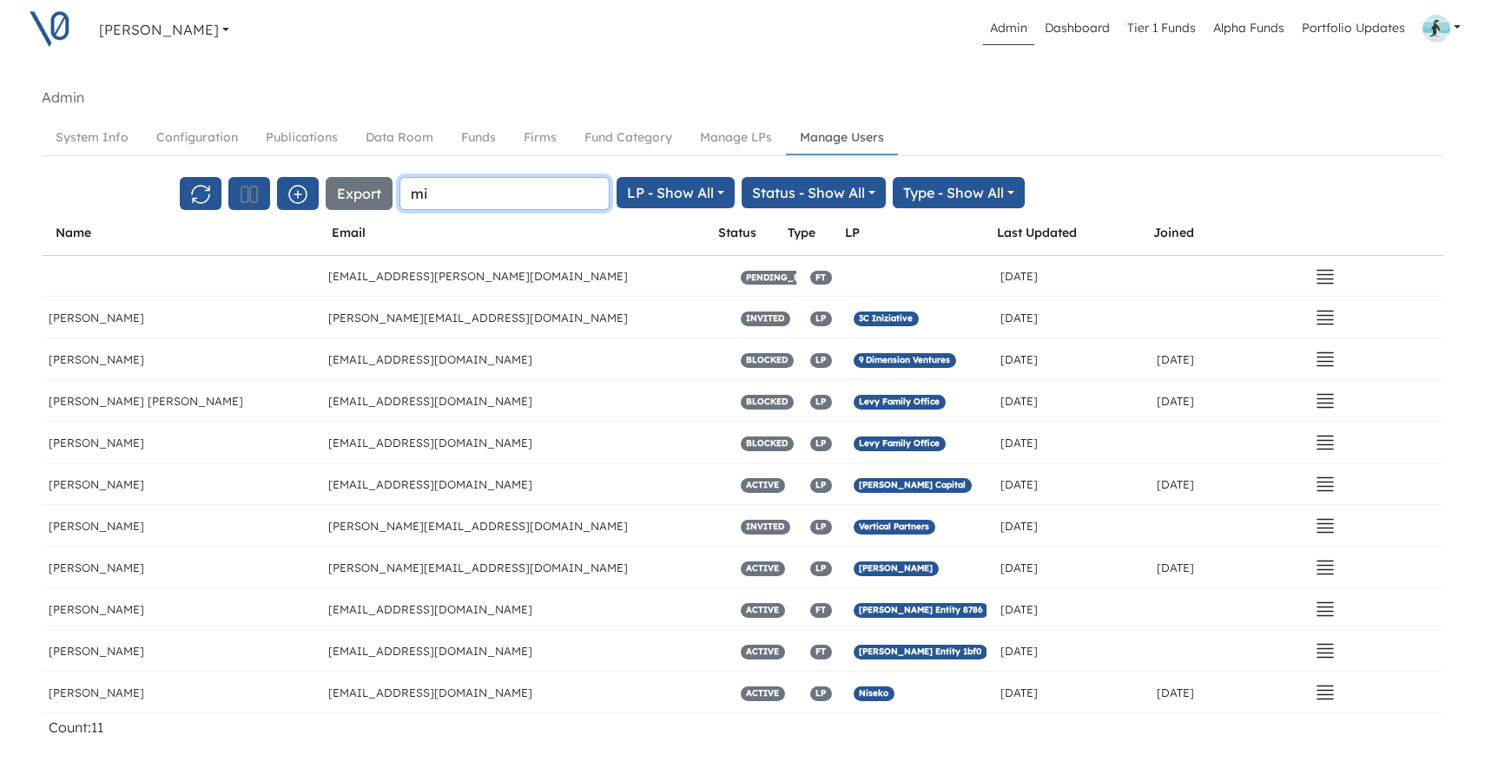
type input "m"
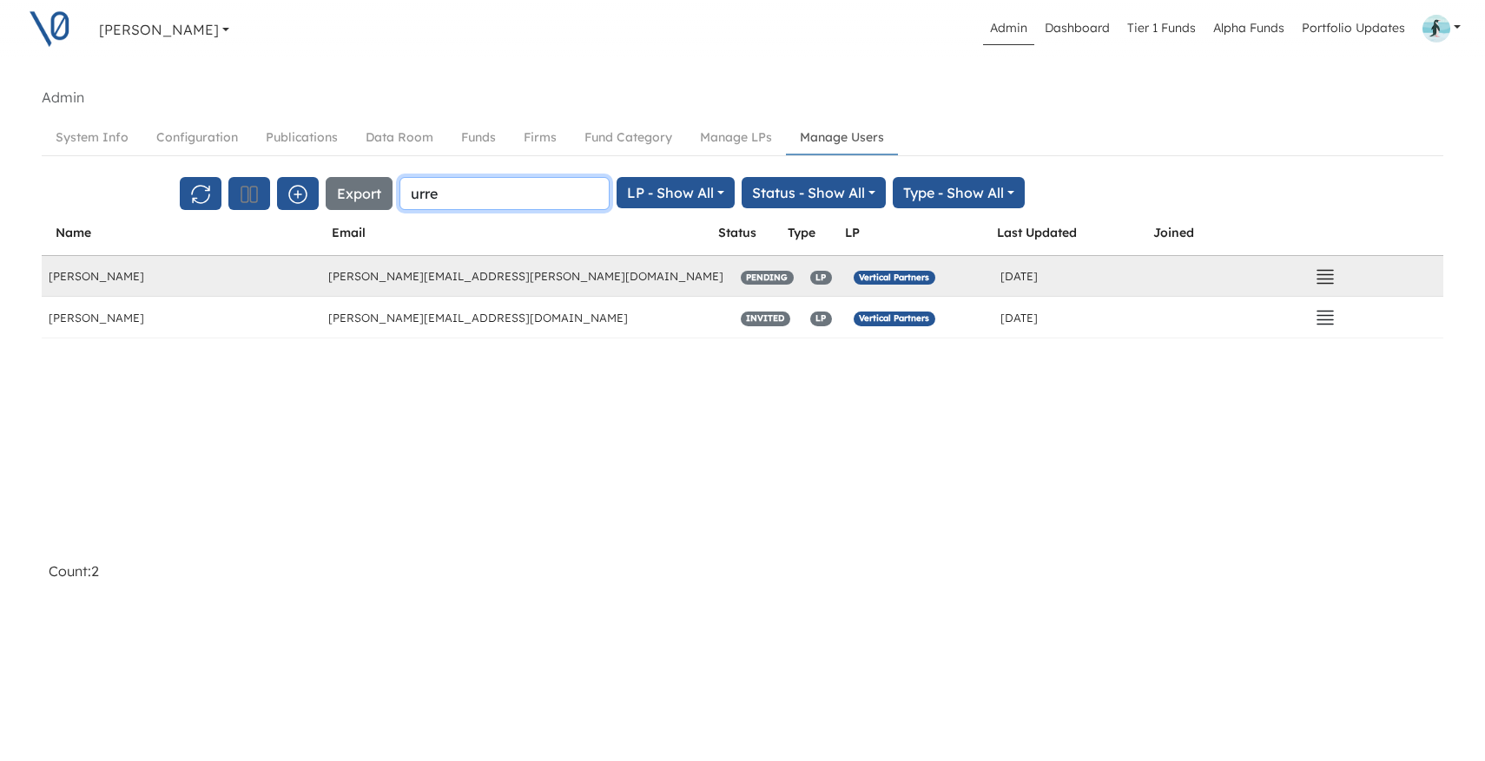
type input "urre"
click at [1324, 272] on icon "button" at bounding box center [1324, 277] width 21 height 21
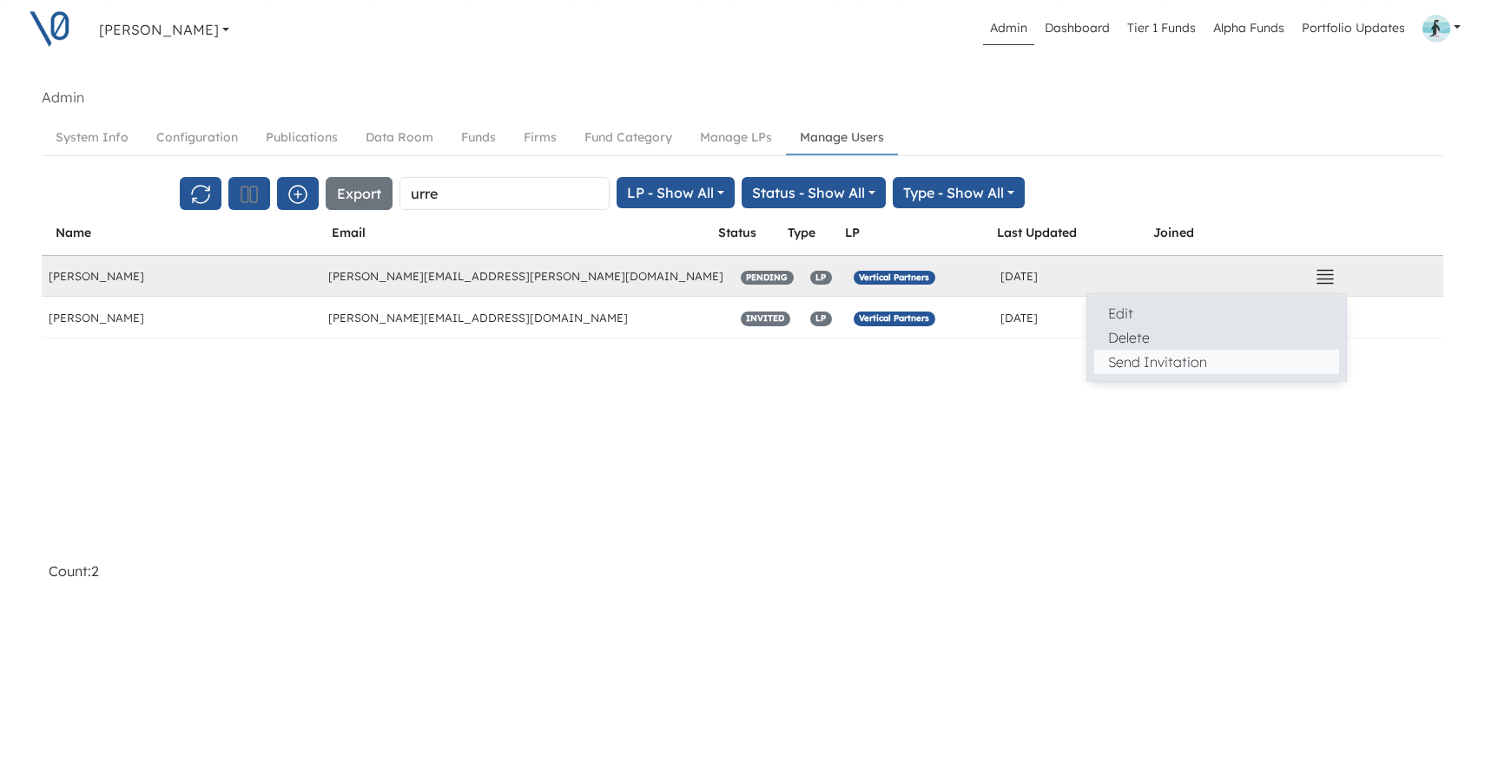
click at [1221, 359] on button "Send Invitation" at bounding box center [1216, 362] width 245 height 24
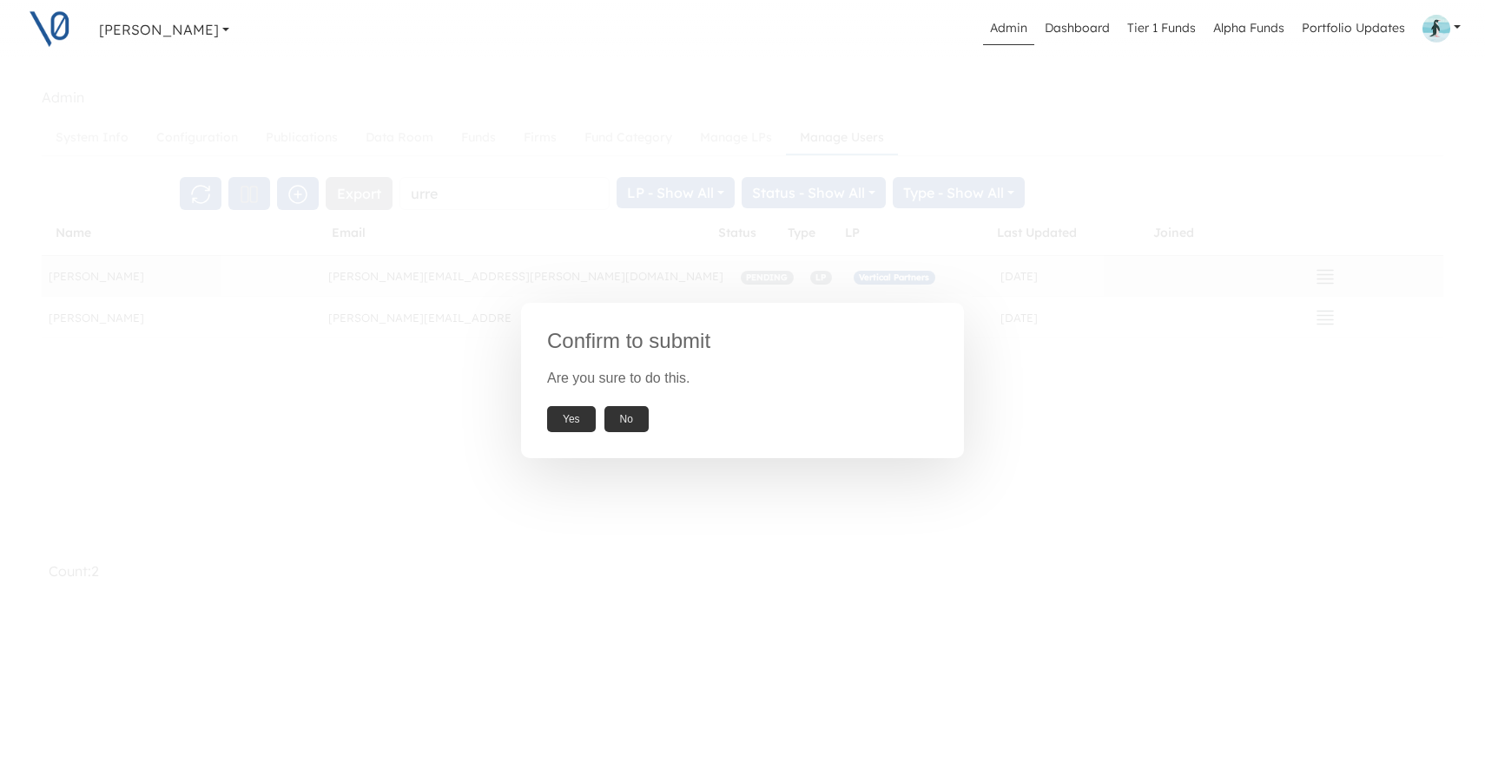
click at [565, 421] on button "Yes" at bounding box center [571, 419] width 49 height 26
